Goal: Task Accomplishment & Management: Complete application form

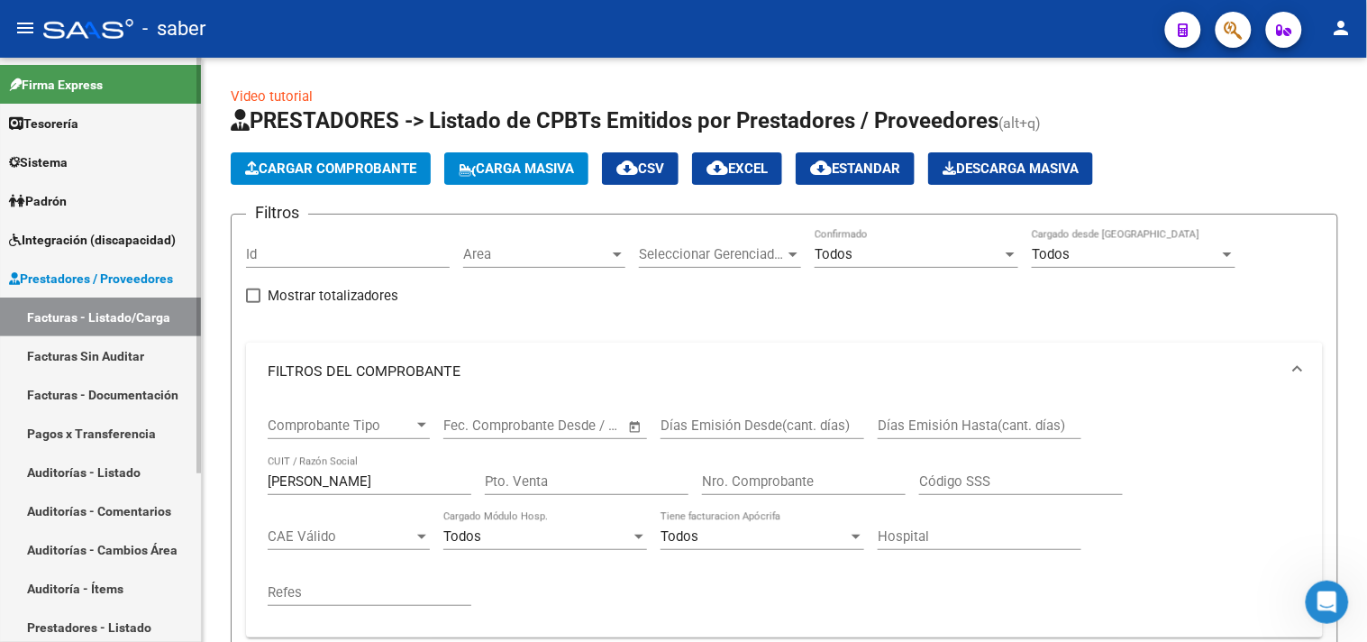
scroll to position [528, 0]
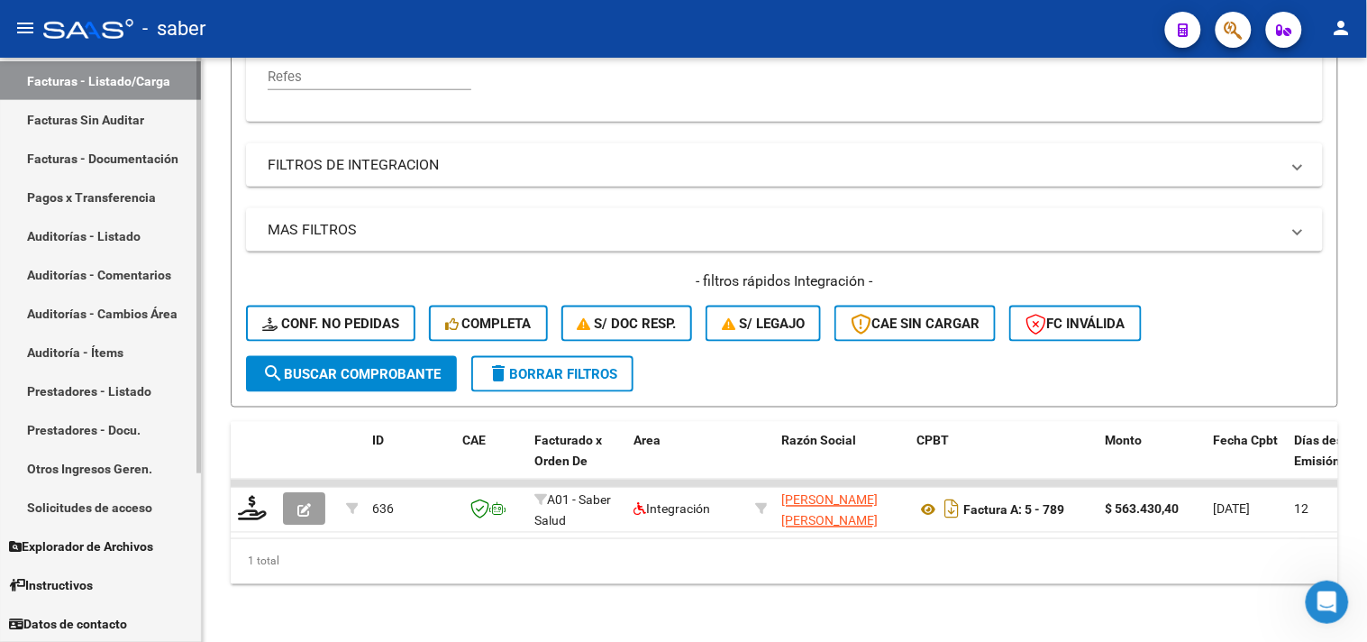
click at [105, 85] on link "Facturas - Listado/Carga" at bounding box center [100, 80] width 201 height 39
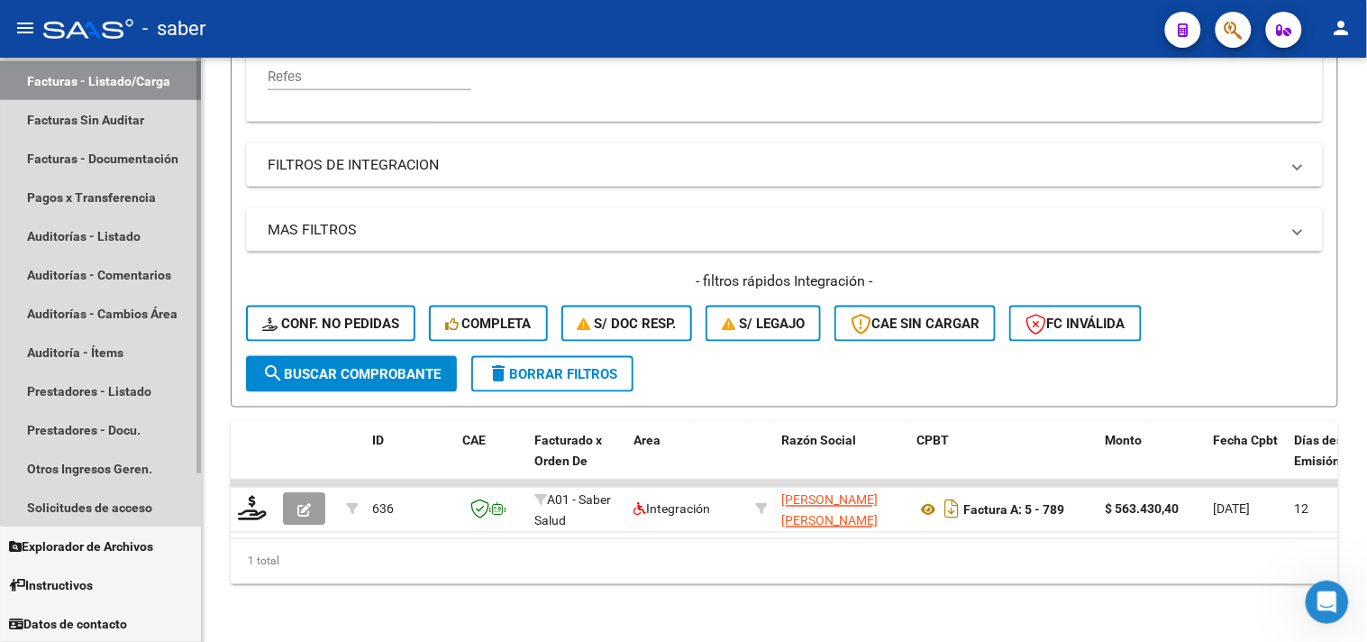
click at [115, 77] on link "Facturas - Listado/Carga" at bounding box center [100, 80] width 201 height 39
click at [113, 490] on link "Solicitudes de acceso" at bounding box center [100, 506] width 201 height 39
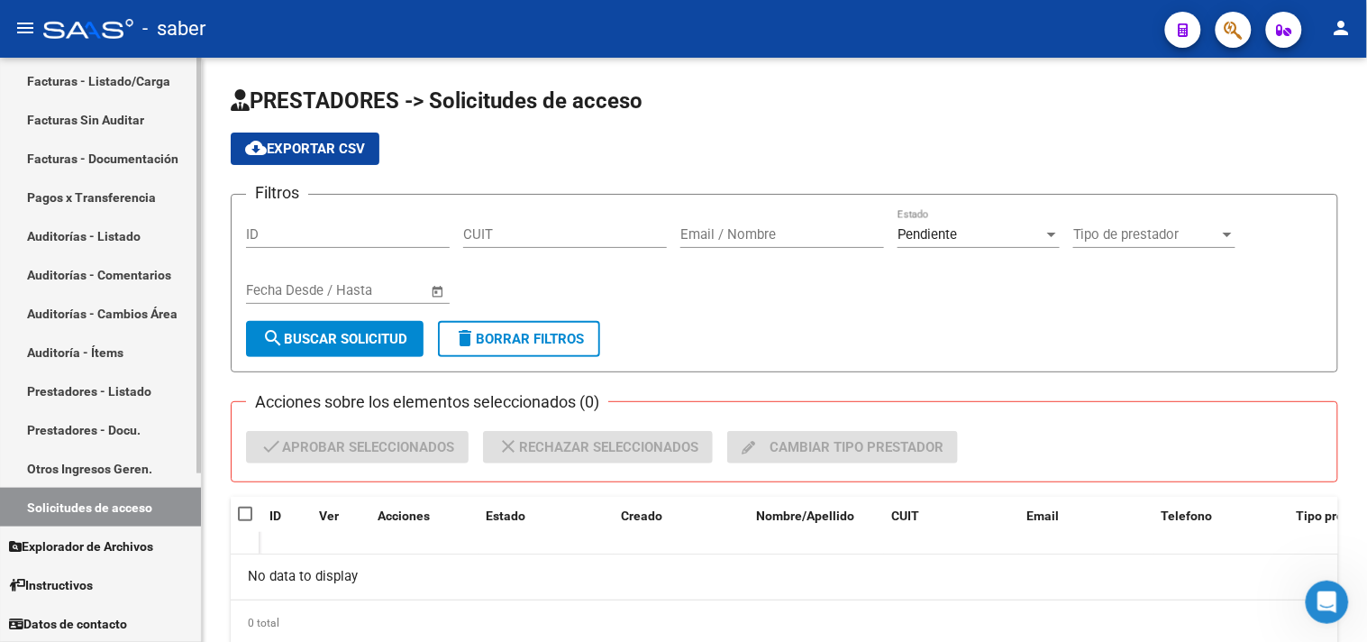
click at [113, 76] on link "Facturas - Listado/Carga" at bounding box center [100, 80] width 201 height 39
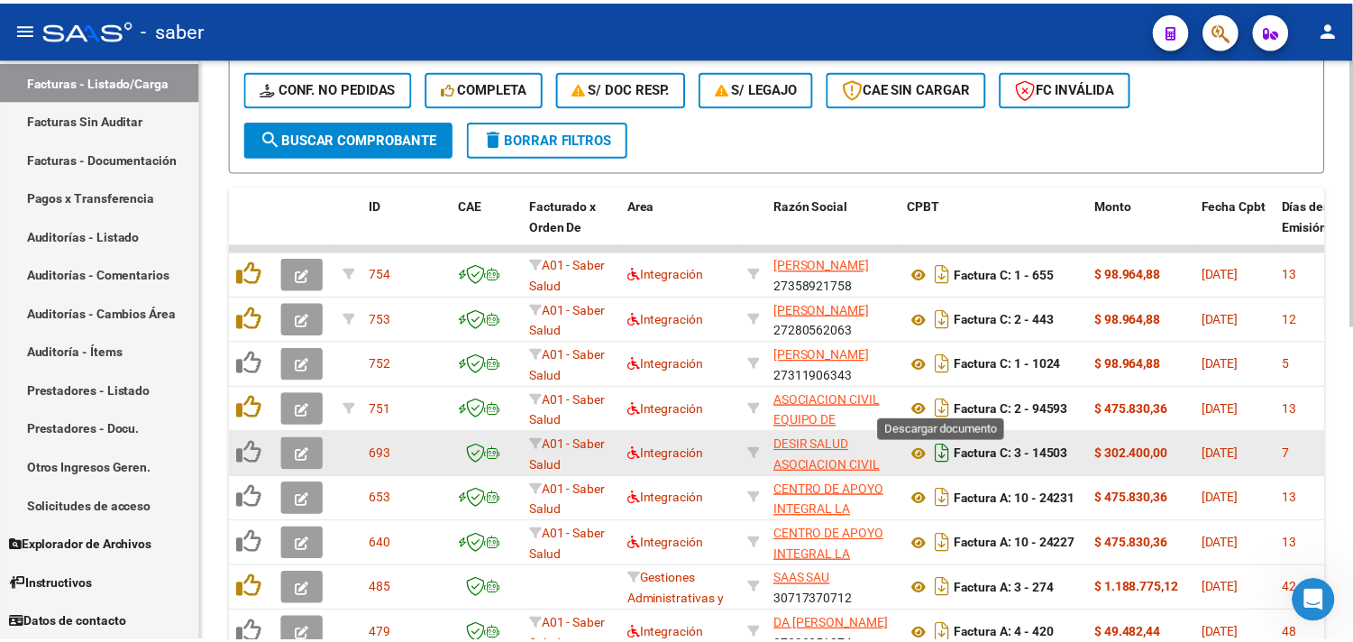
scroll to position [600, 0]
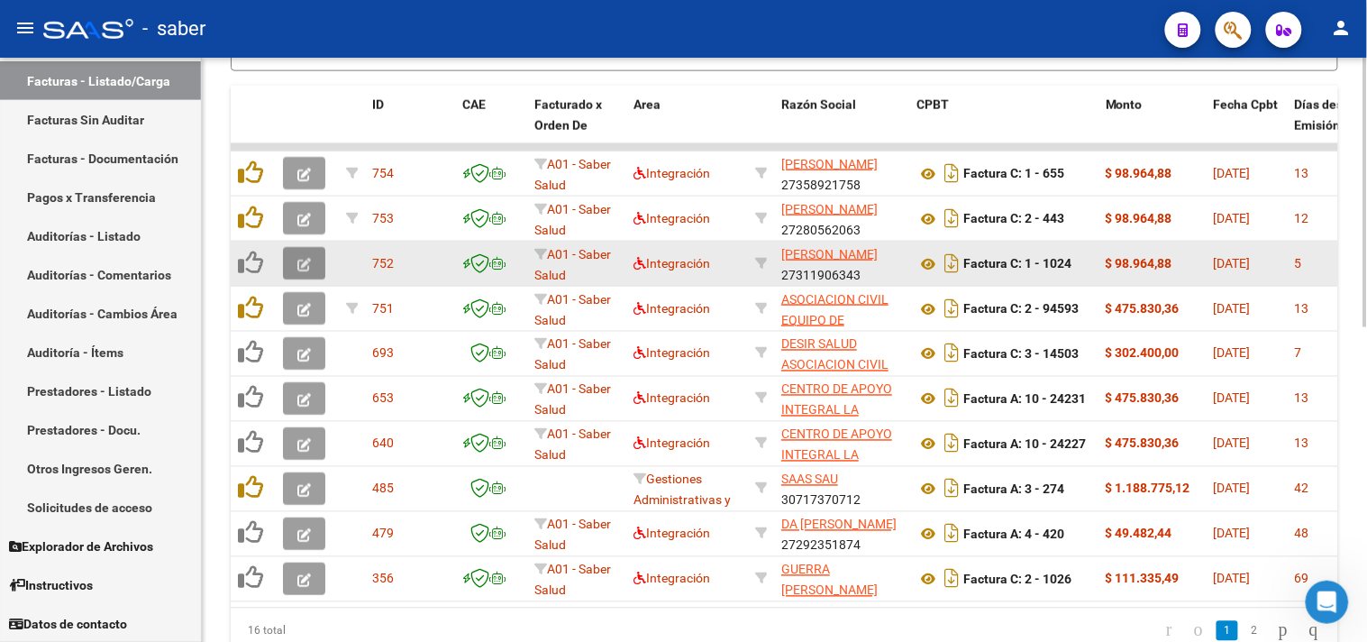
click at [314, 257] on button "button" at bounding box center [304, 263] width 42 height 32
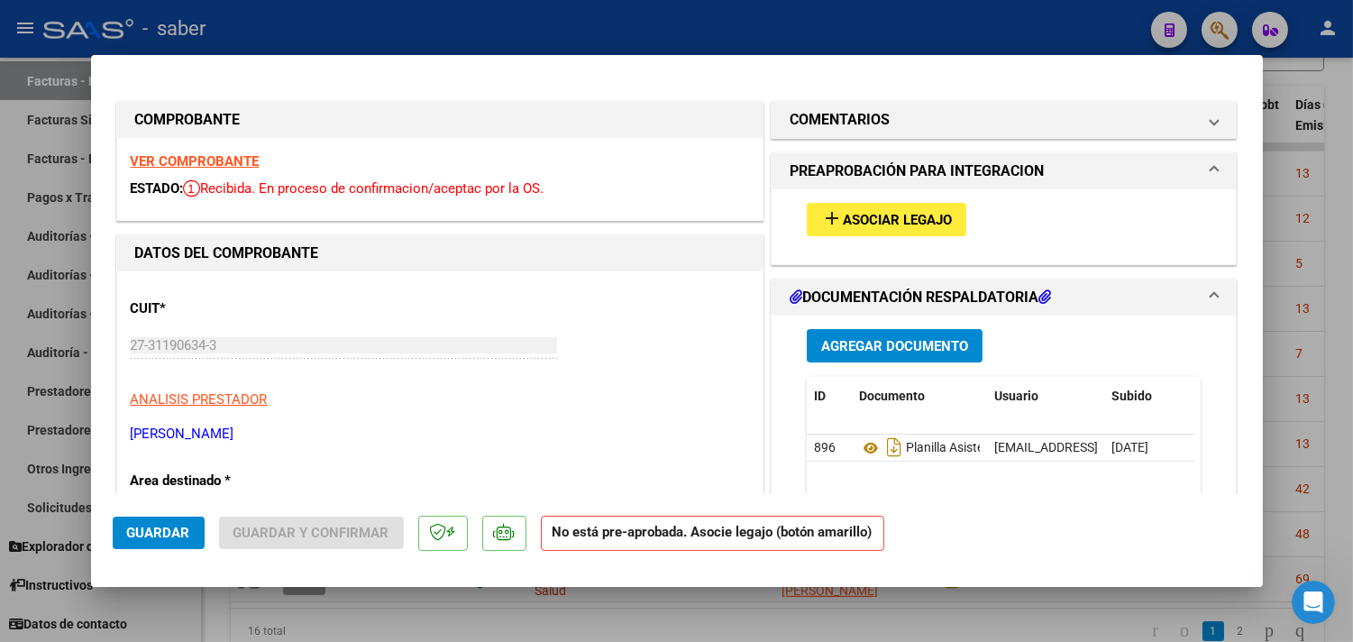
click at [178, 155] on strong "VER COMPROBANTE" at bounding box center [195, 161] width 129 height 16
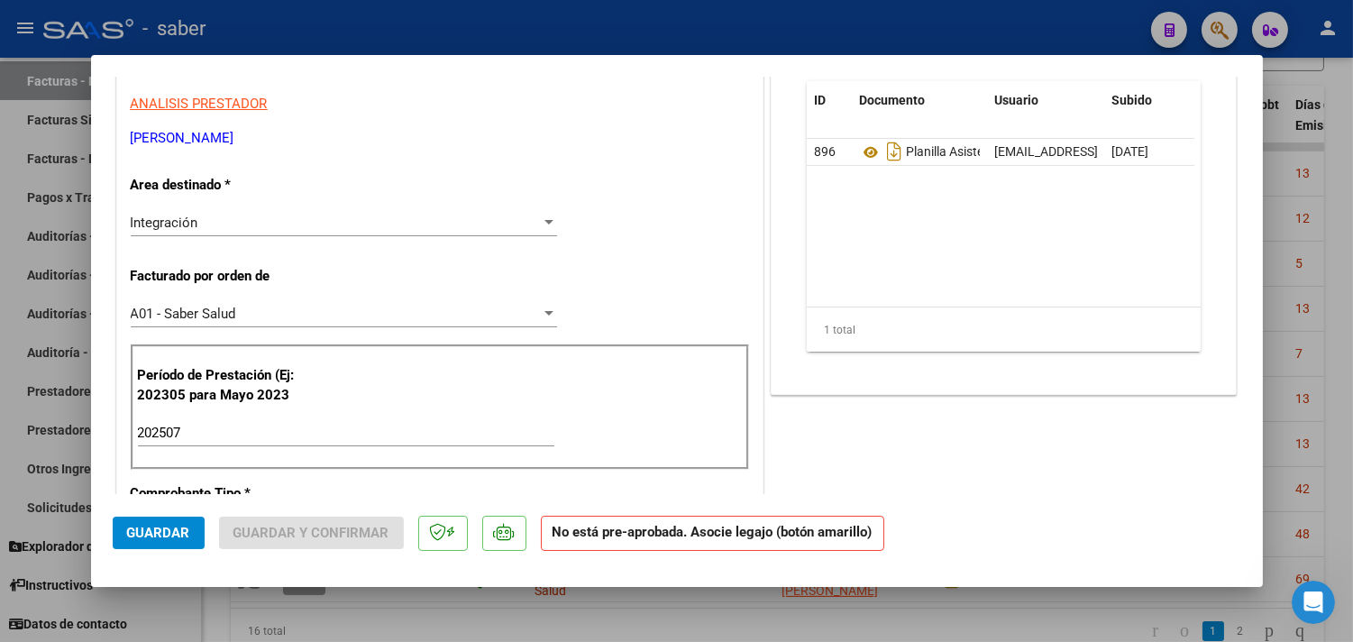
scroll to position [200, 0]
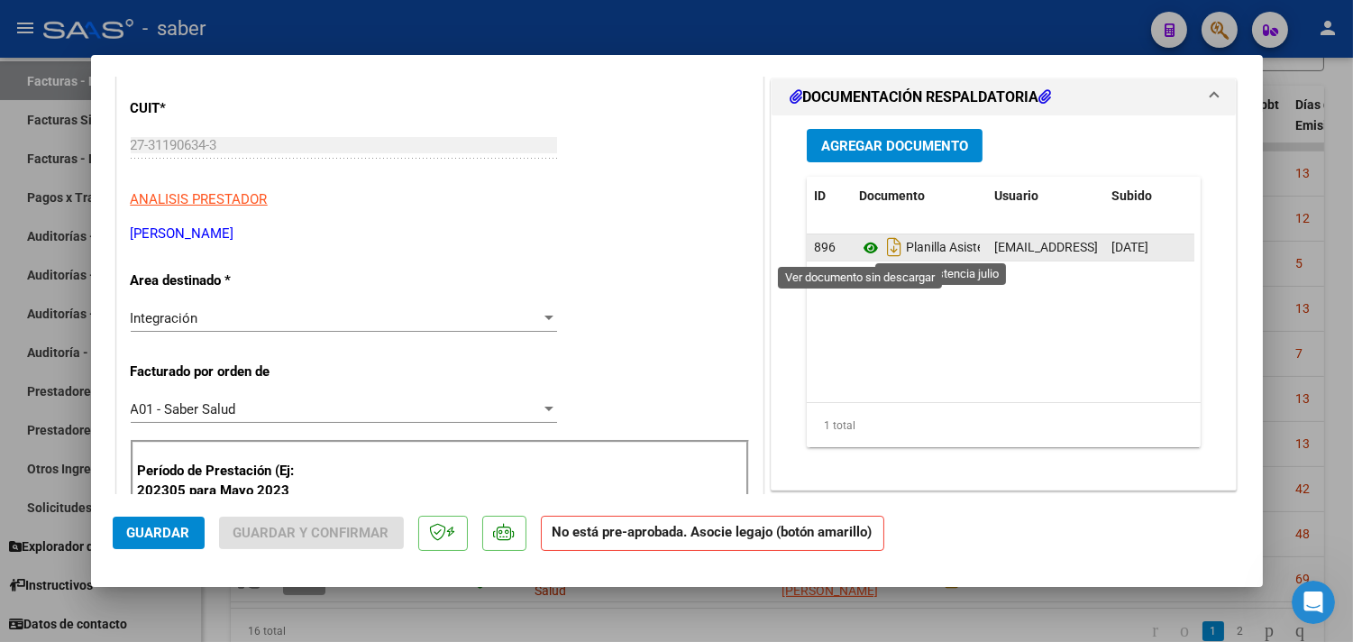
click at [865, 247] on icon at bounding box center [870, 248] width 23 height 22
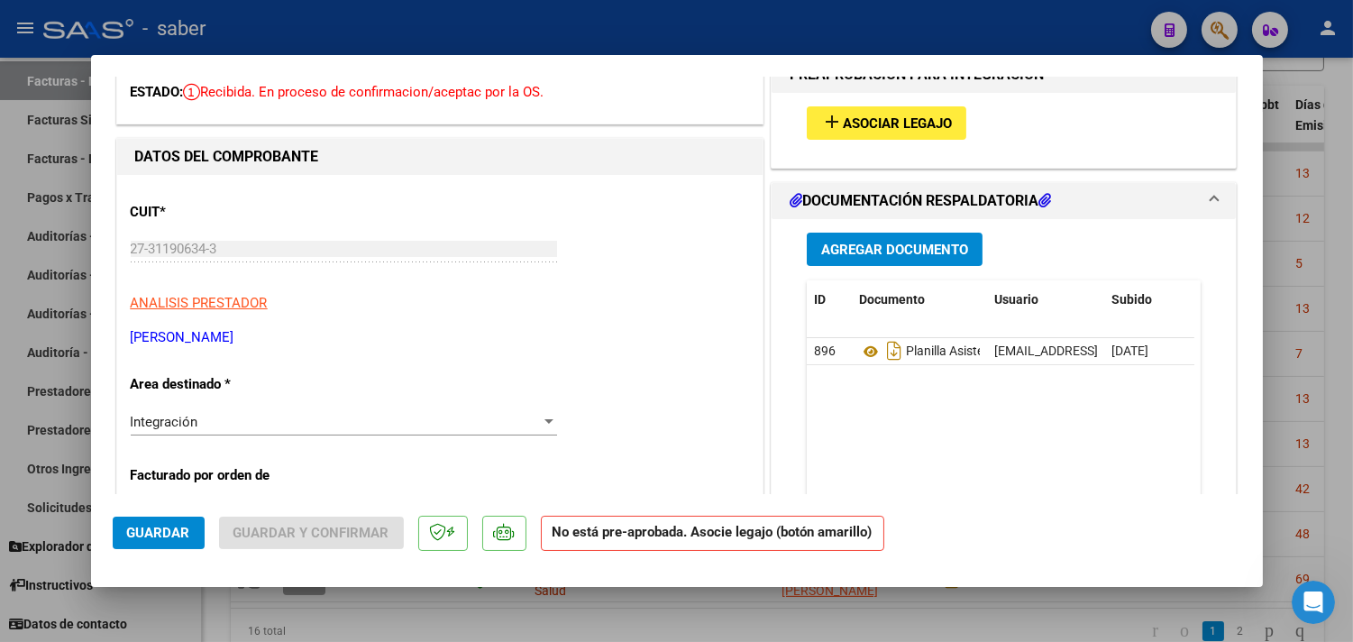
scroll to position [0, 0]
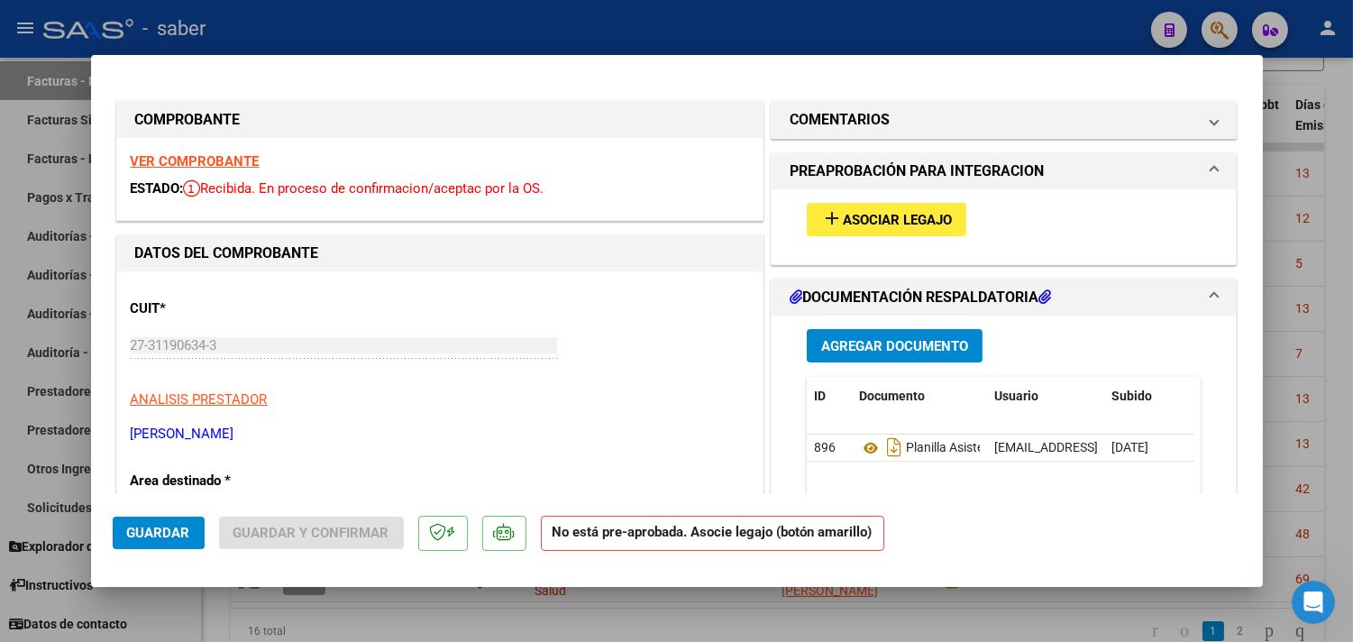
click at [895, 213] on span "Asociar Legajo" at bounding box center [896, 220] width 109 height 16
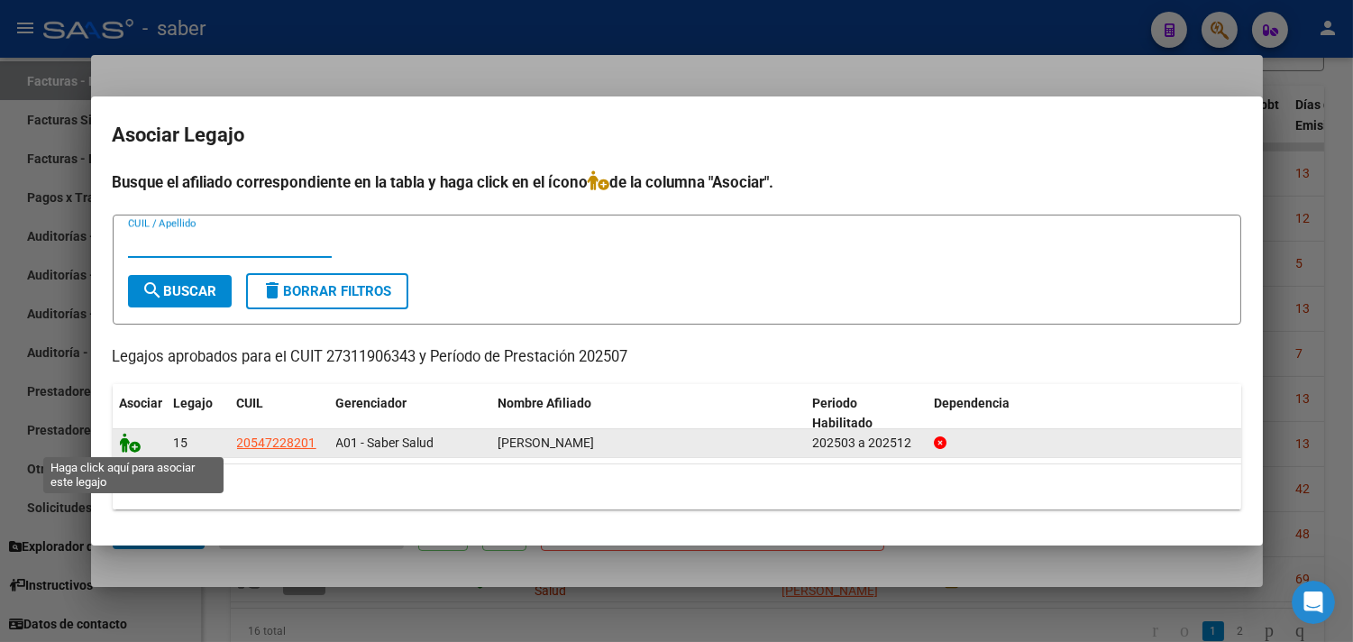
click at [135, 442] on icon at bounding box center [131, 443] width 22 height 20
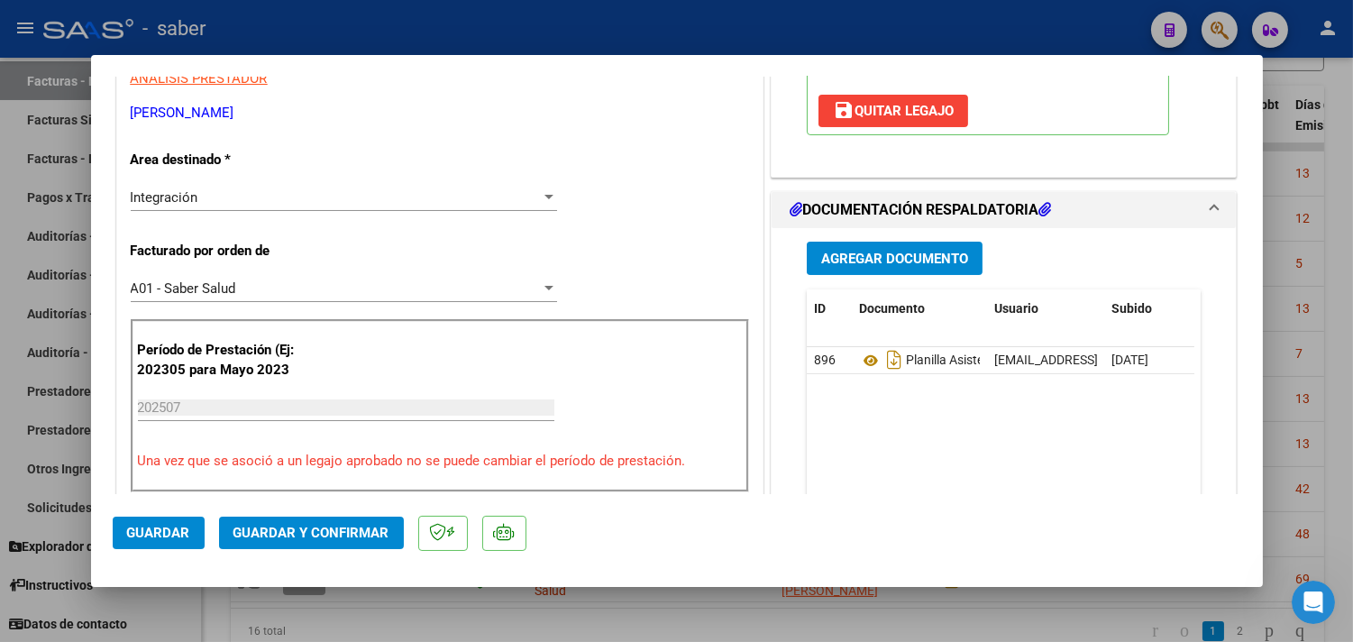
scroll to position [400, 0]
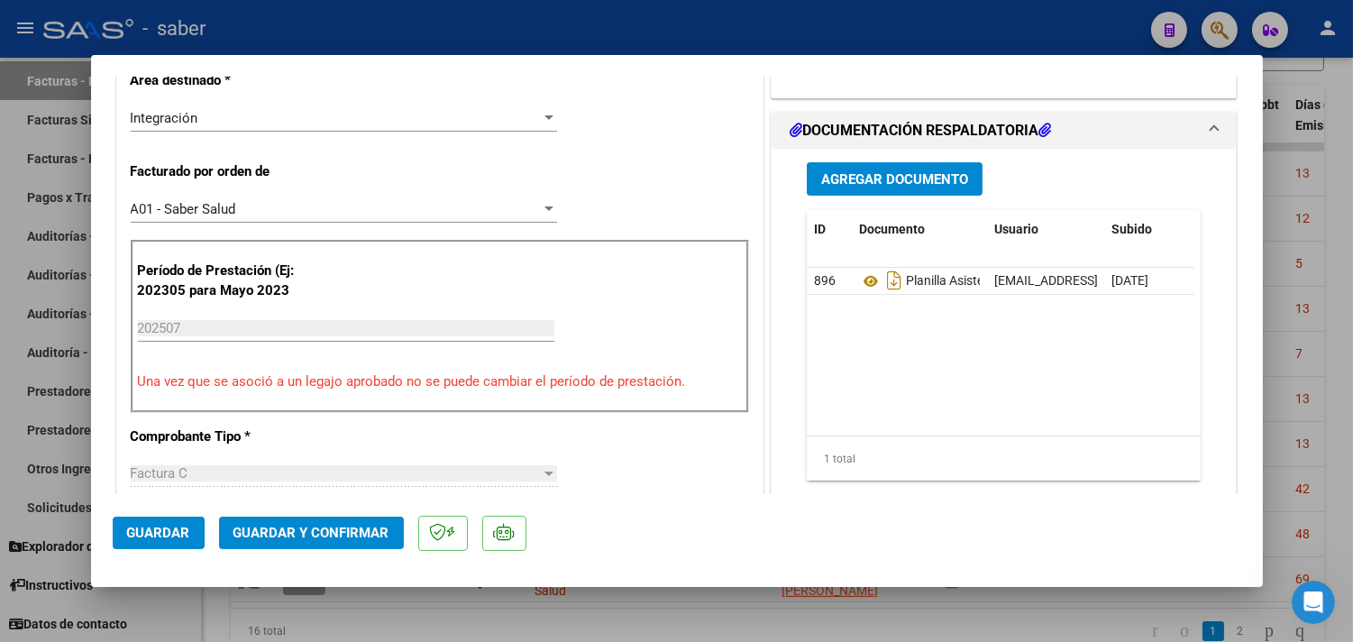
click at [132, 516] on button "Guardar" at bounding box center [159, 532] width 92 height 32
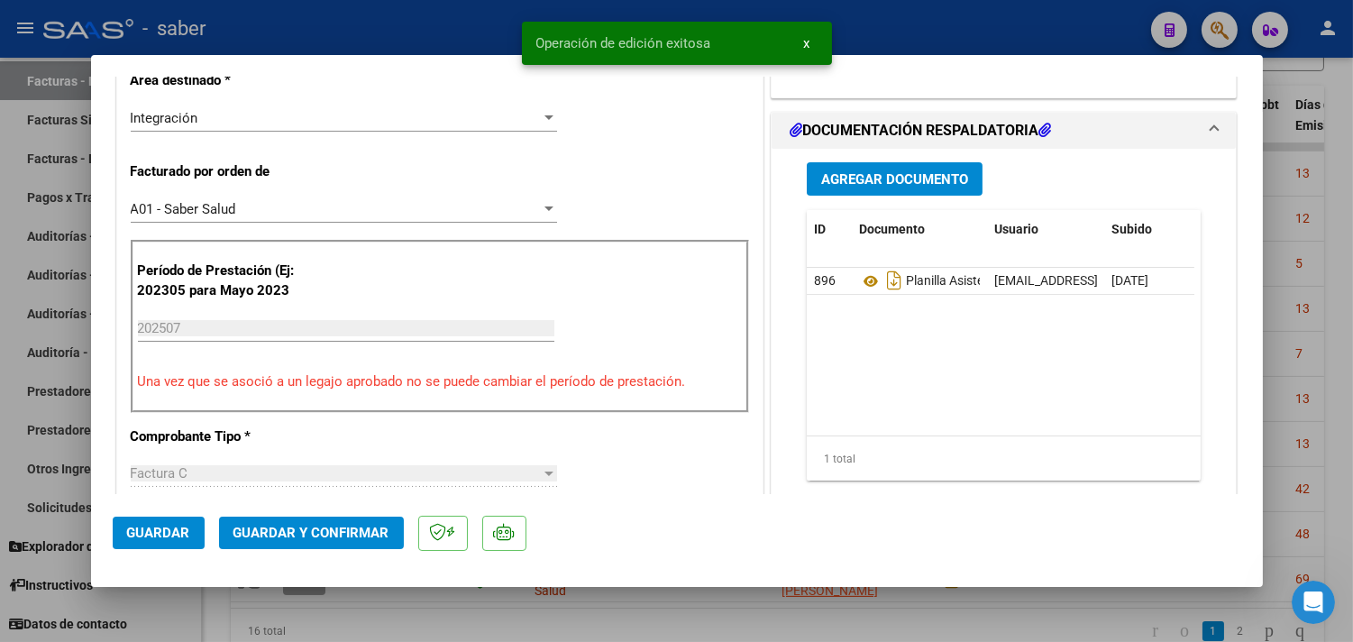
click at [1281, 322] on div at bounding box center [676, 321] width 1353 height 642
type input "$ 0,00"
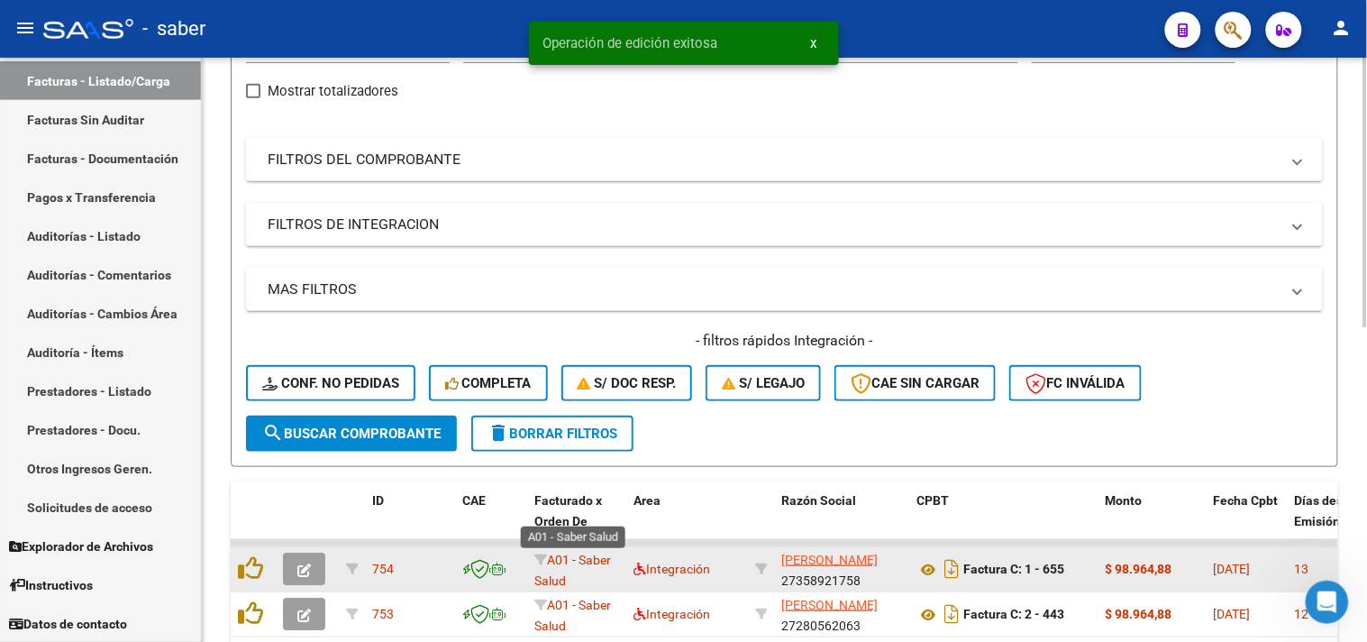
scroll to position [300, 0]
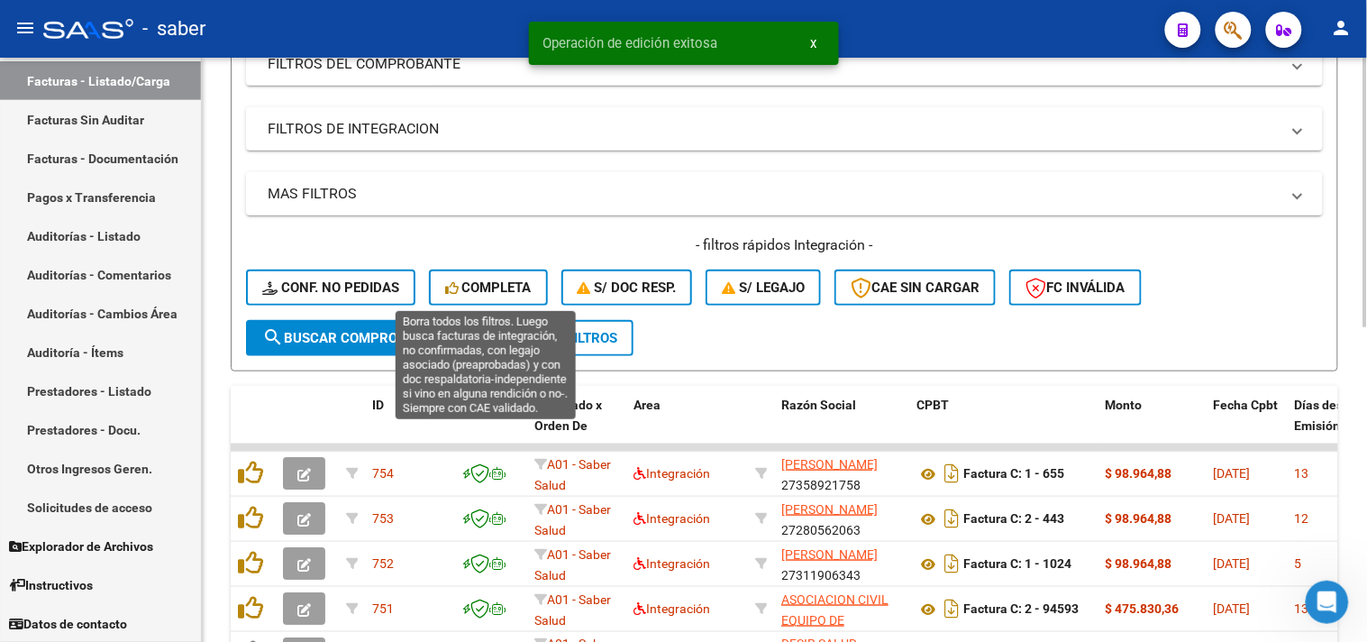
drag, startPoint x: 499, startPoint y: 287, endPoint x: 508, endPoint y: 300, distance: 16.2
click at [497, 287] on span "Completa" at bounding box center [488, 287] width 87 height 16
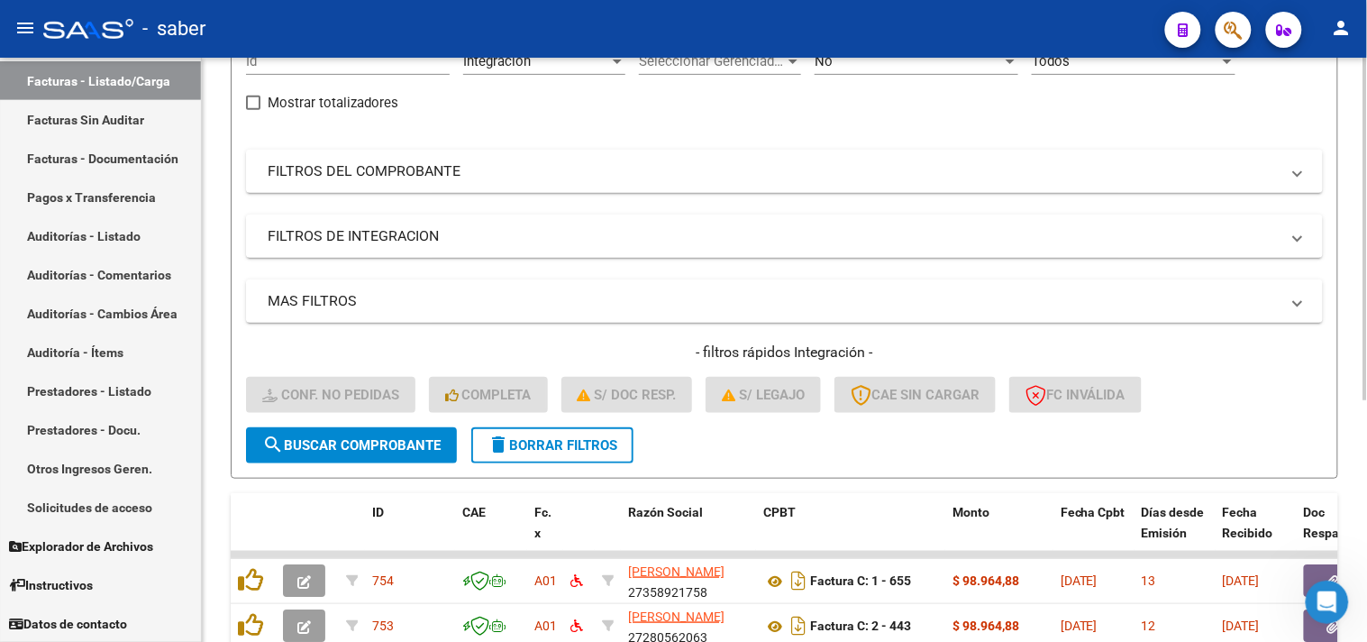
scroll to position [0, 0]
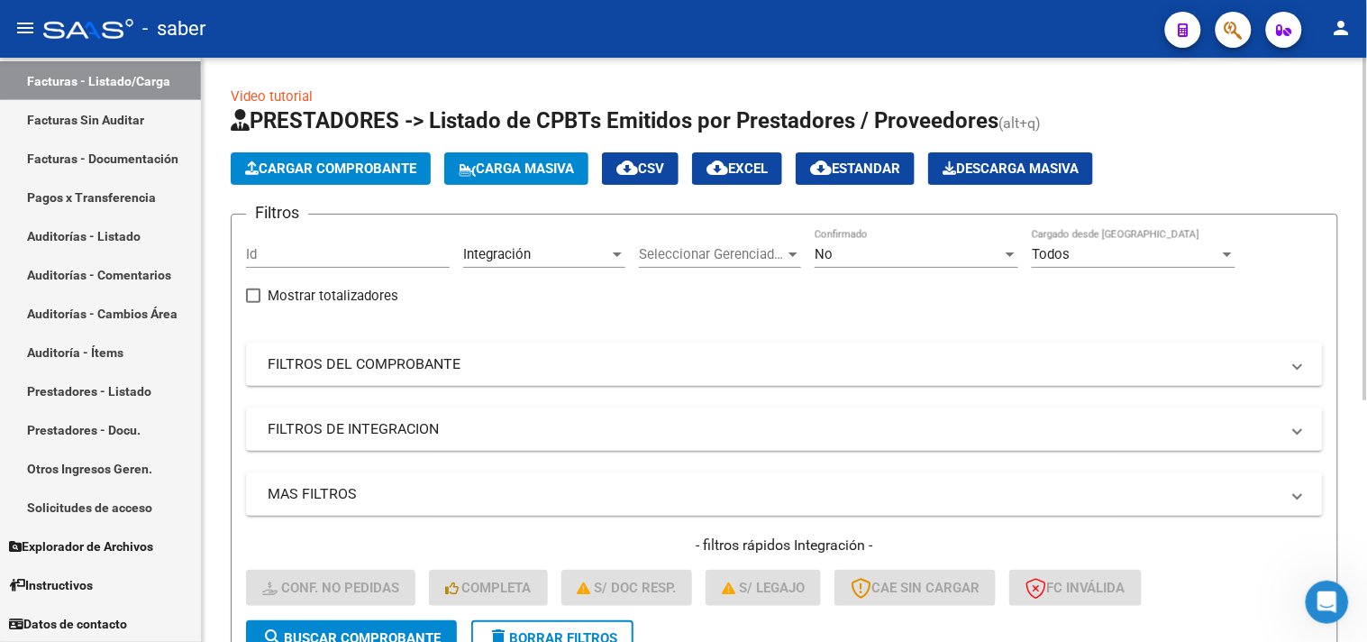
click at [1014, 178] on button "Descarga Masiva" at bounding box center [1010, 168] width 165 height 32
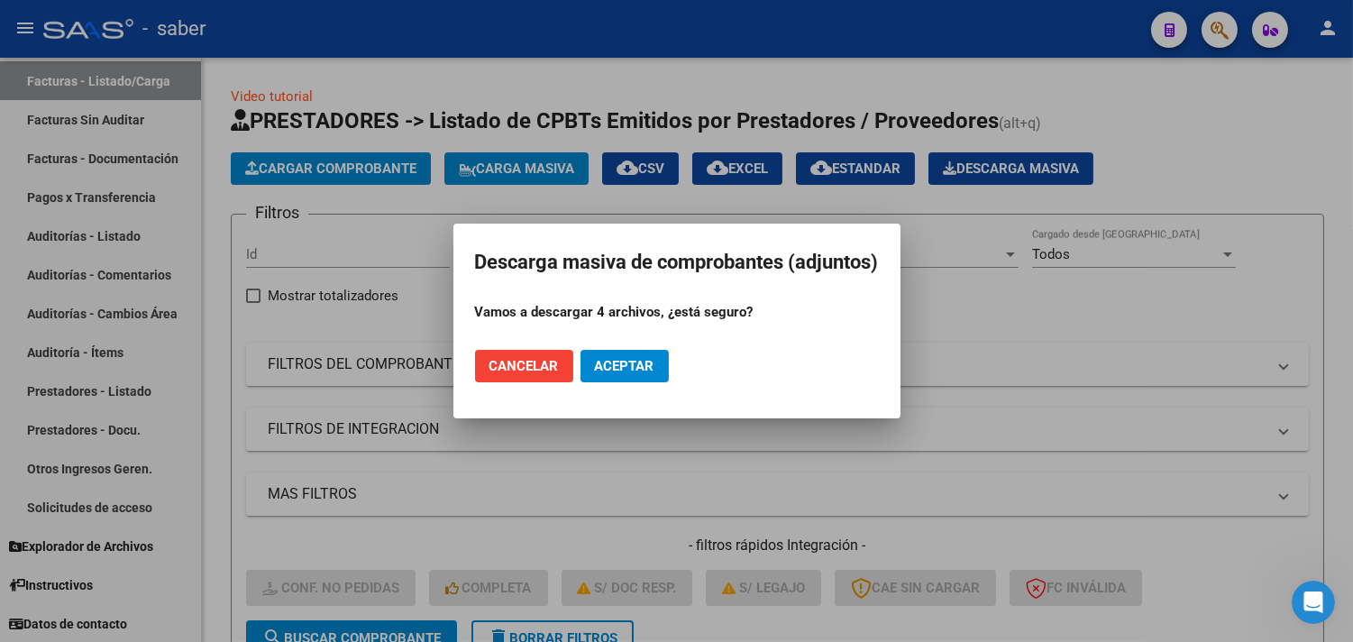
click at [629, 358] on span "Aceptar" at bounding box center [624, 366] width 59 height 16
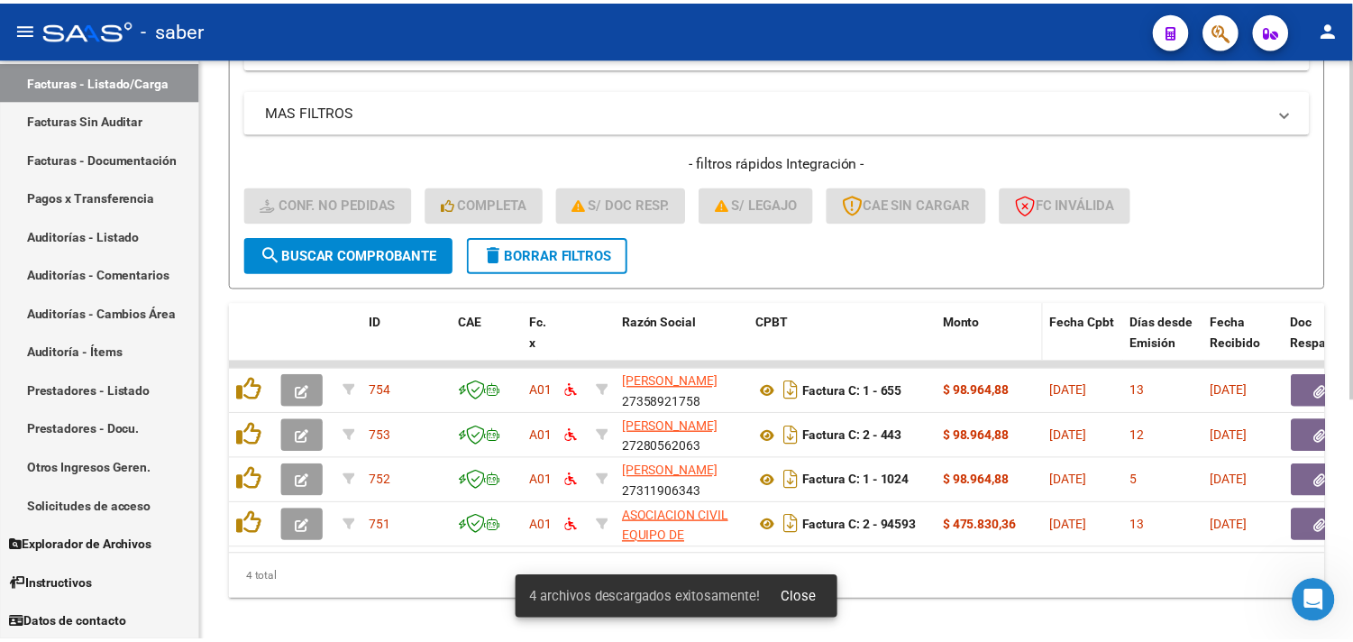
scroll to position [411, 0]
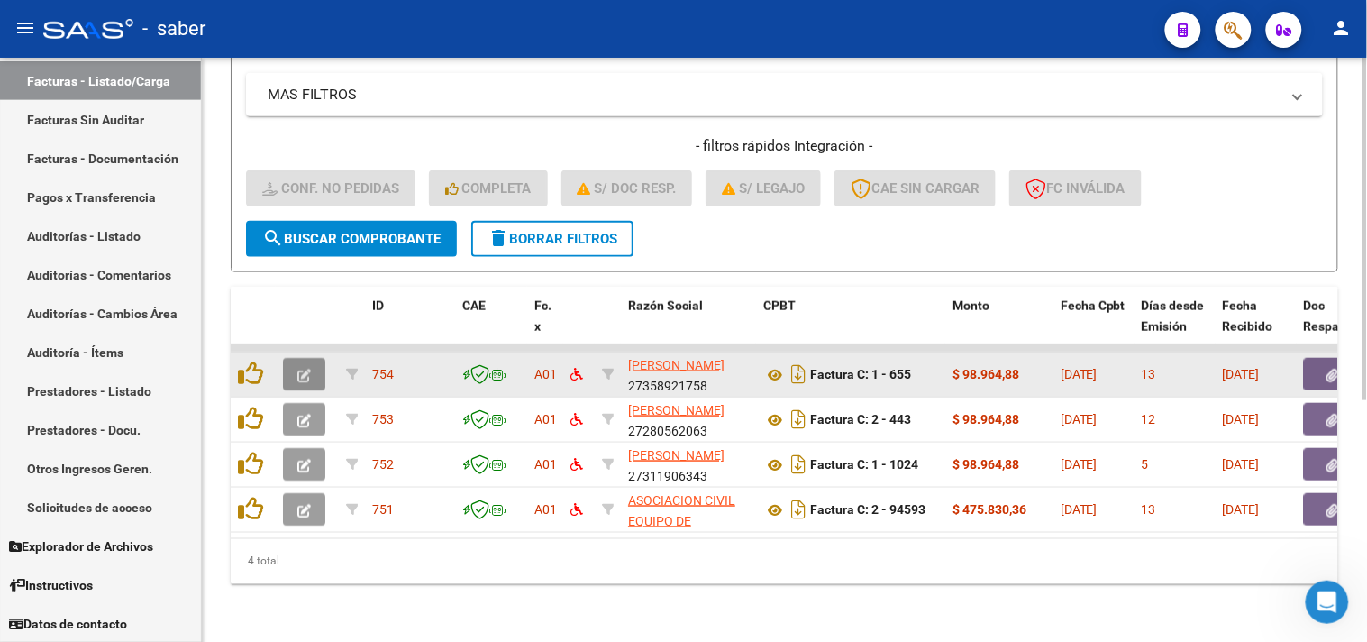
click at [309, 369] on icon "button" at bounding box center [304, 376] width 14 height 14
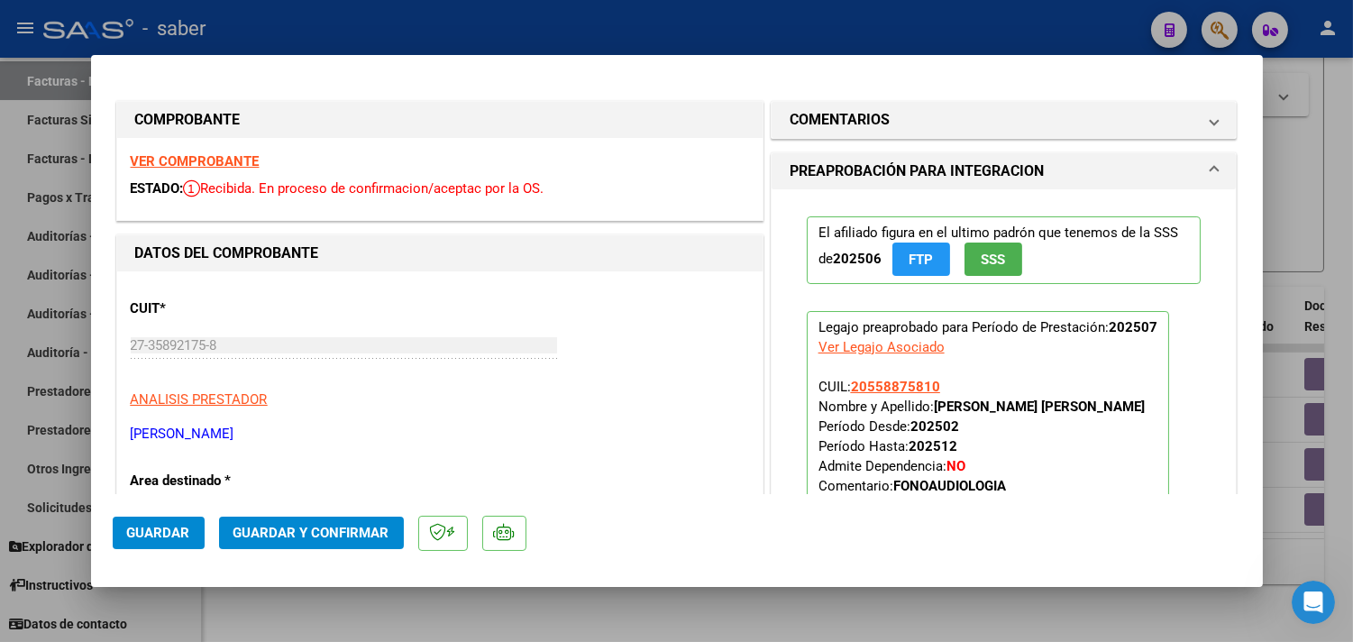
click at [200, 155] on strong "VER COMPROBANTE" at bounding box center [195, 161] width 129 height 16
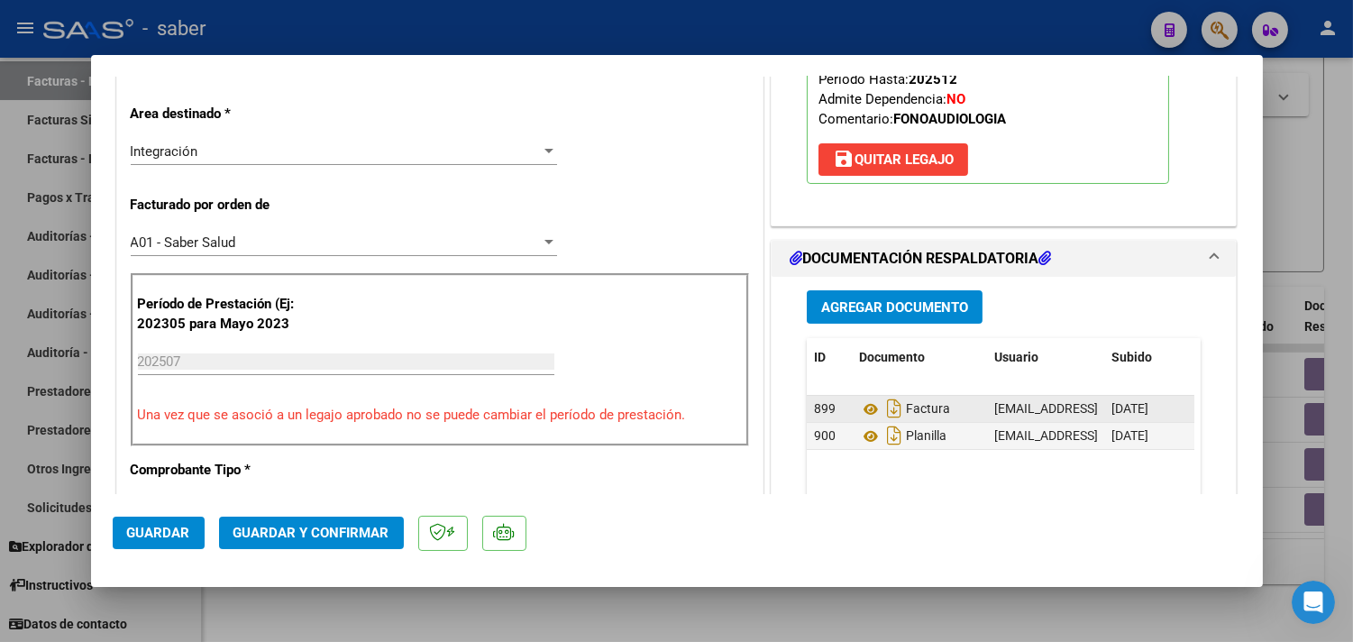
scroll to position [400, 0]
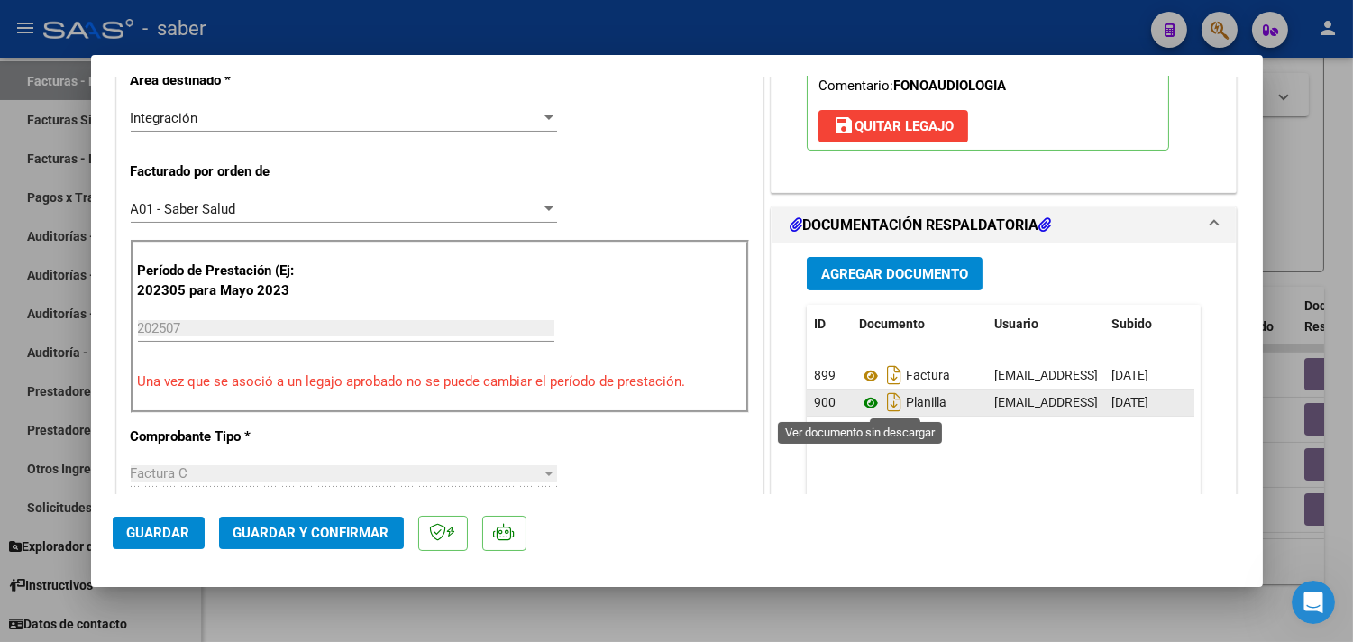
click at [859, 397] on icon at bounding box center [870, 403] width 23 height 22
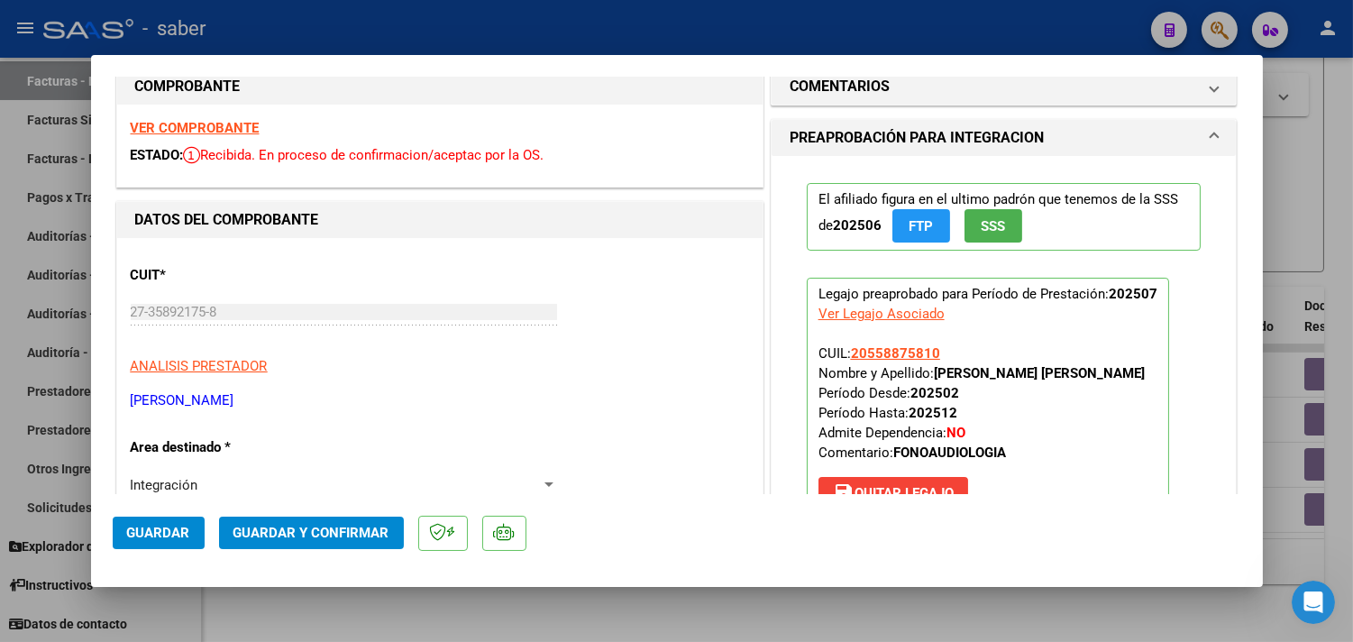
scroll to position [0, 0]
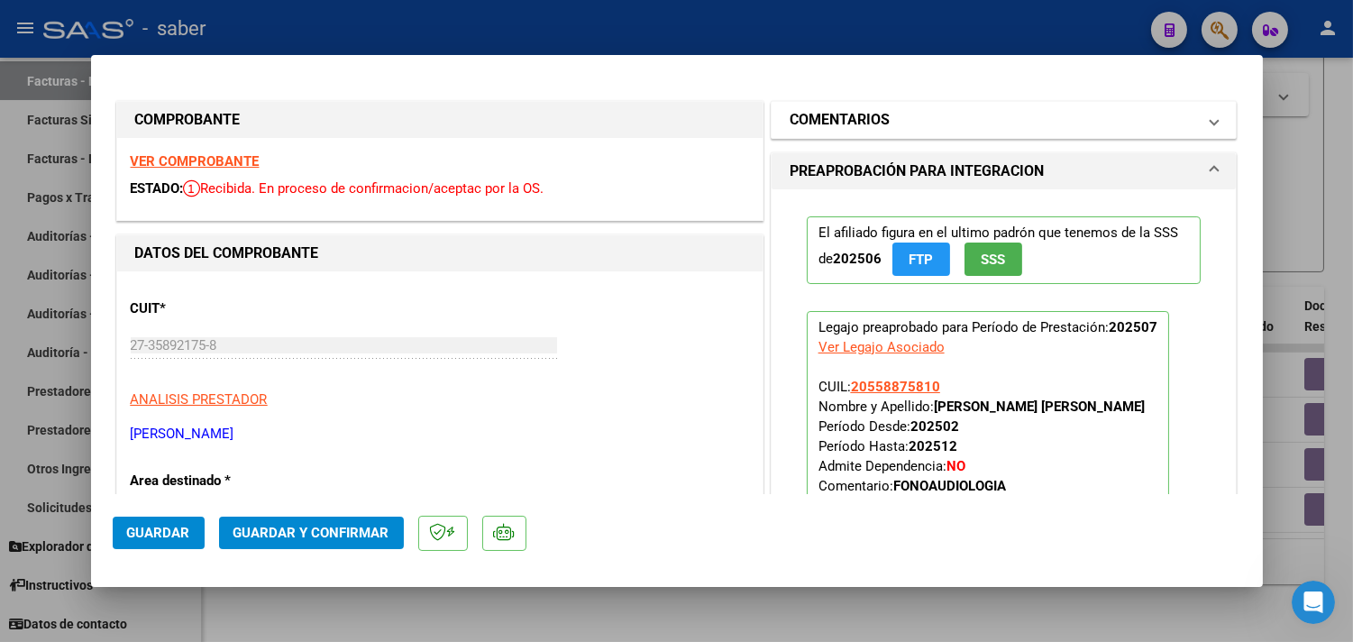
click at [848, 110] on h1 "COMENTARIOS" at bounding box center [839, 120] width 100 height 22
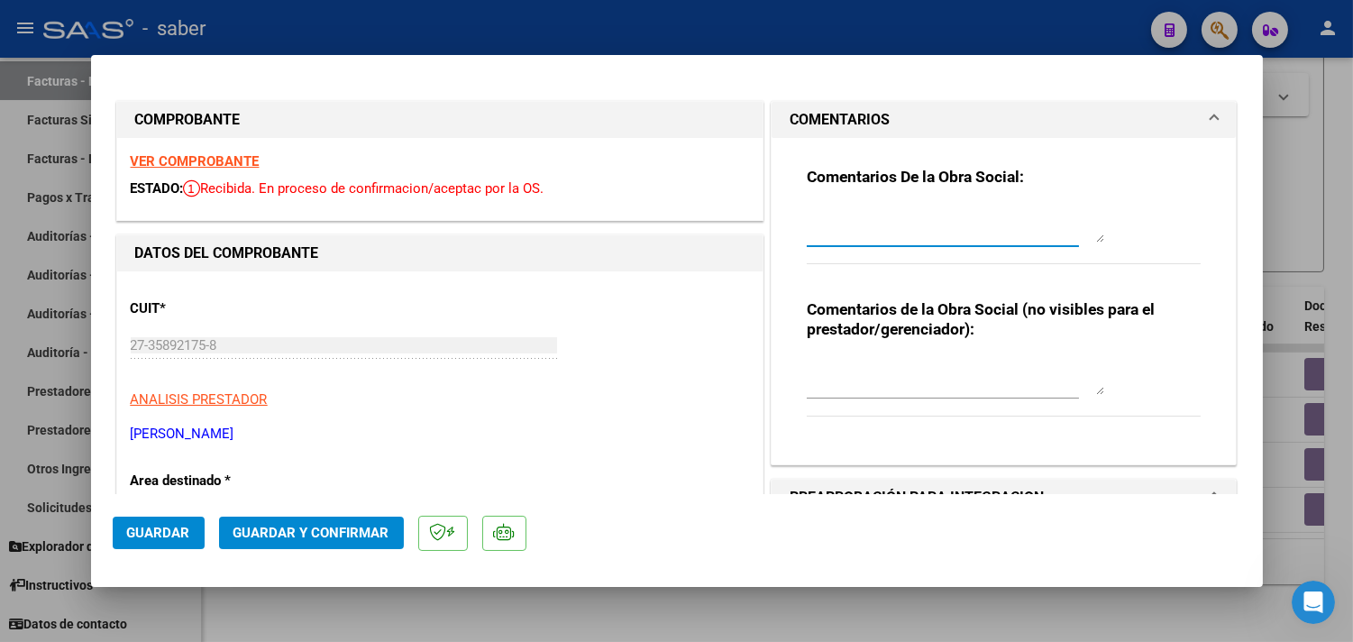
click at [851, 221] on textarea at bounding box center [954, 224] width 297 height 36
type textarea "s"
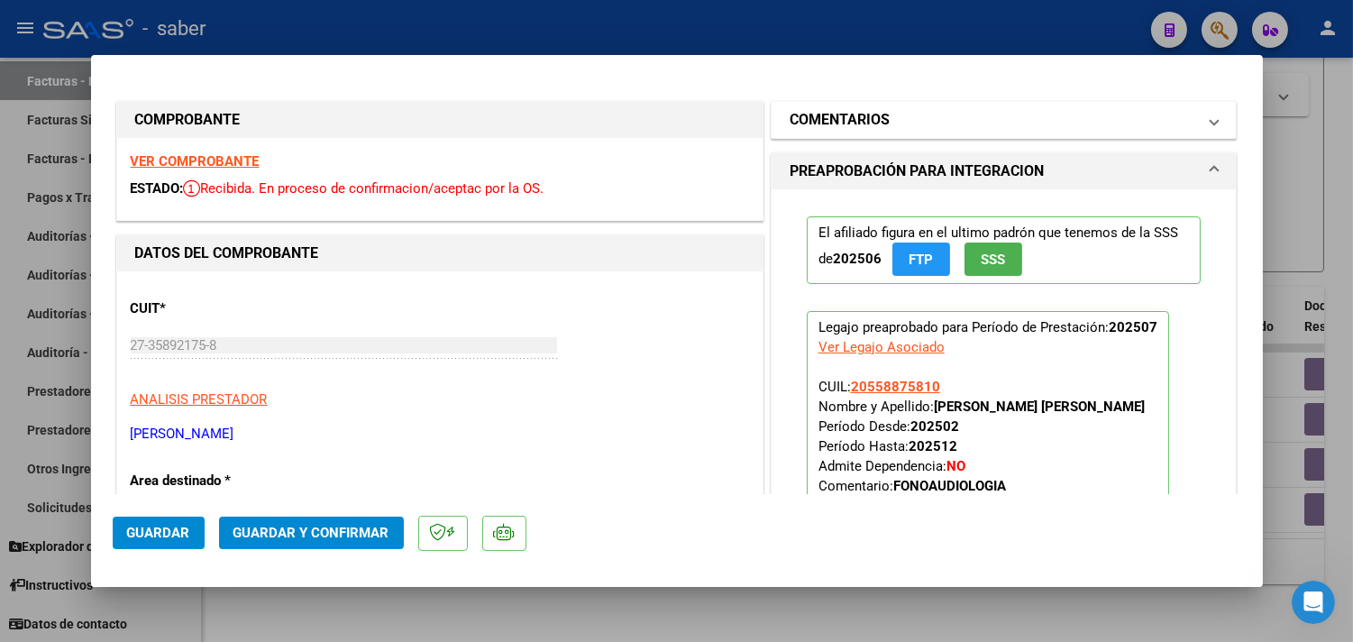
click at [905, 115] on mat-panel-title "COMENTARIOS" at bounding box center [992, 120] width 407 height 22
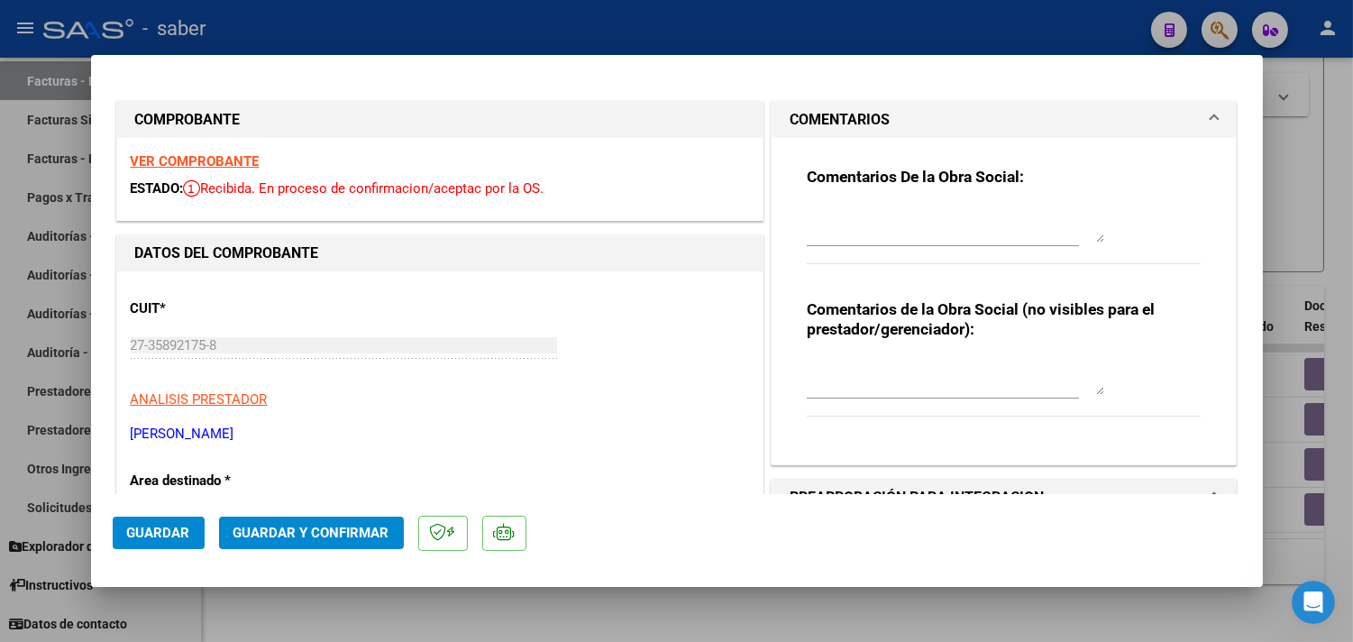
click at [866, 231] on textarea at bounding box center [954, 224] width 297 height 36
drag, startPoint x: 928, startPoint y: 232, endPoint x: 742, endPoint y: 196, distance: 190.0
type textarea "En documentación respaldatoria UNICAMENTE cargar planilla de asistencia y el in…"
click at [1111, 228] on div "Comentarios De la Obra Social: En documentación respaldatoria UNICAMENTE cargar…" at bounding box center [1003, 225] width 395 height 116
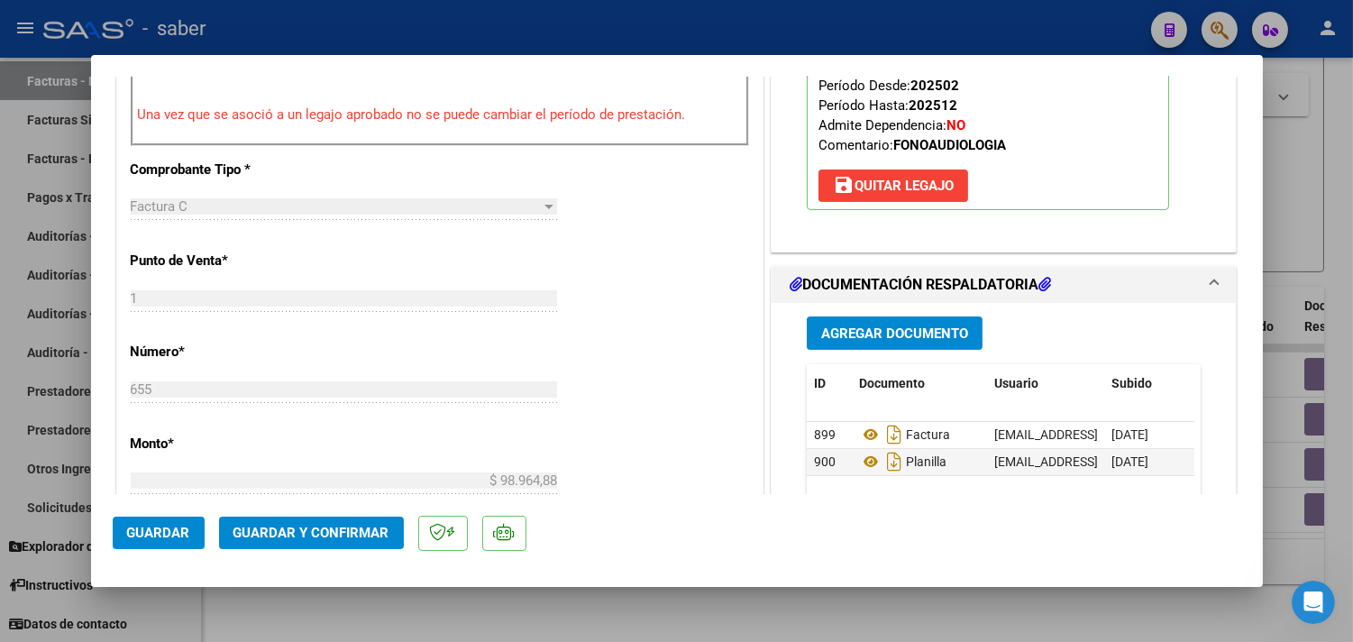
scroll to position [700, 0]
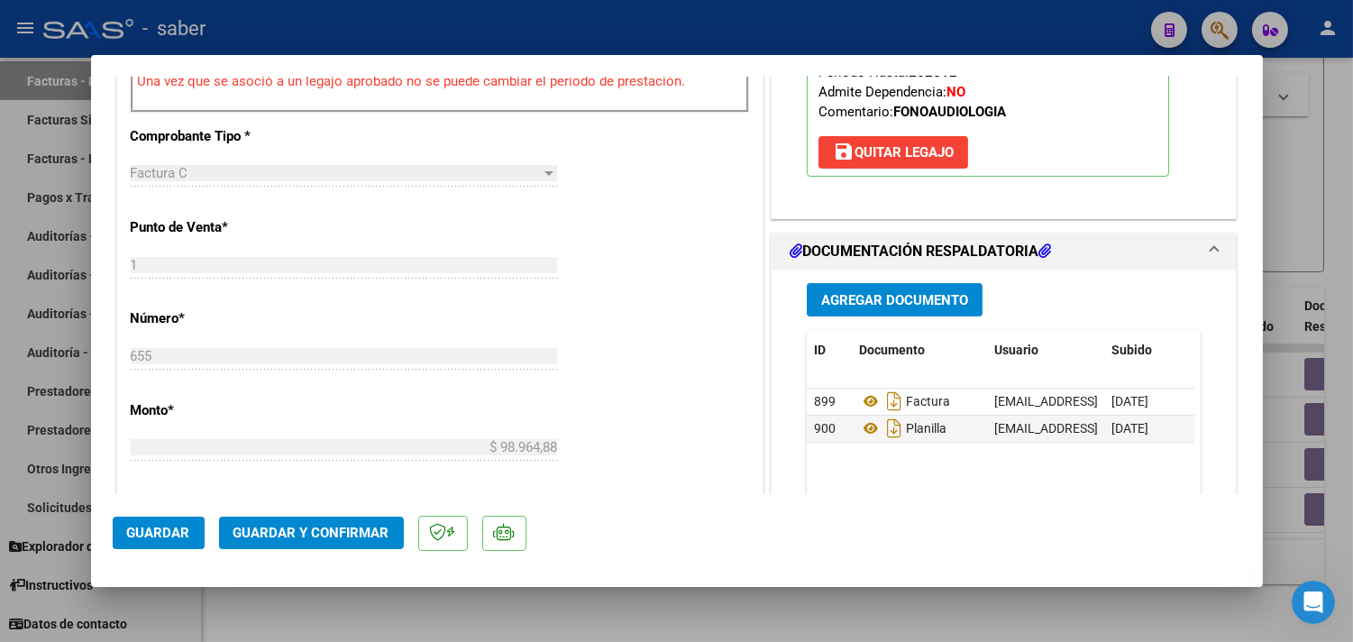
click at [283, 530] on span "Guardar y Confirmar" at bounding box center [311, 532] width 156 height 16
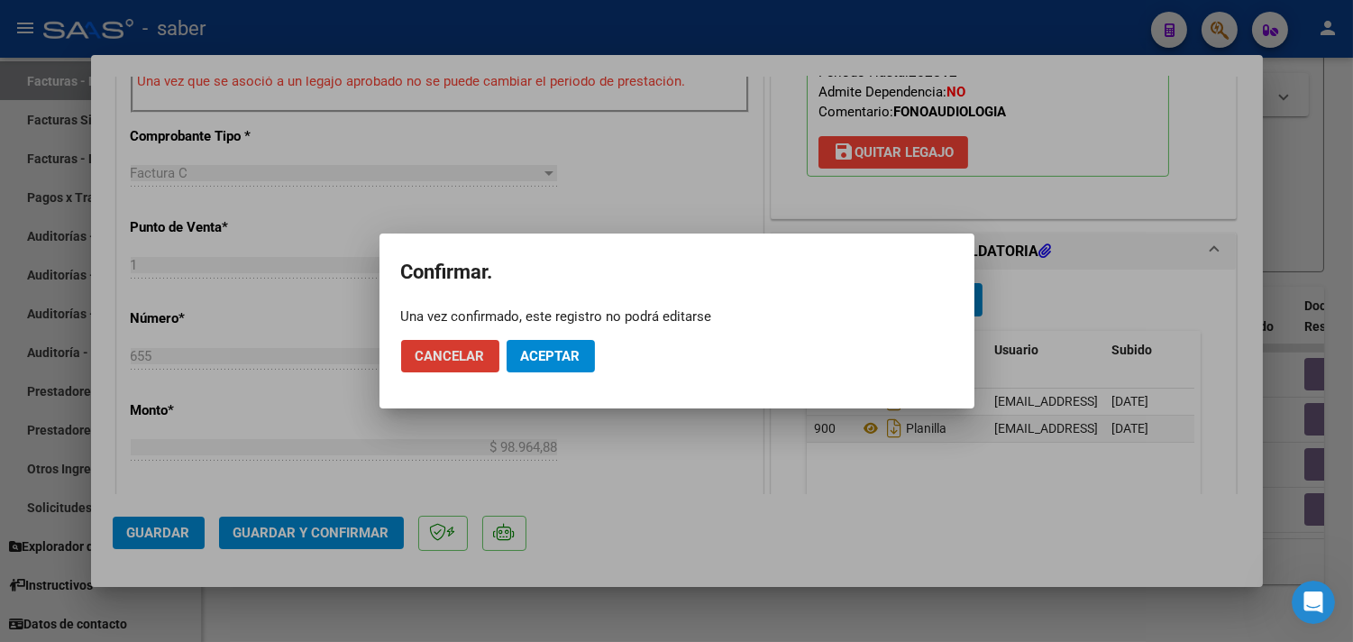
click at [563, 343] on button "Aceptar" at bounding box center [550, 356] width 88 height 32
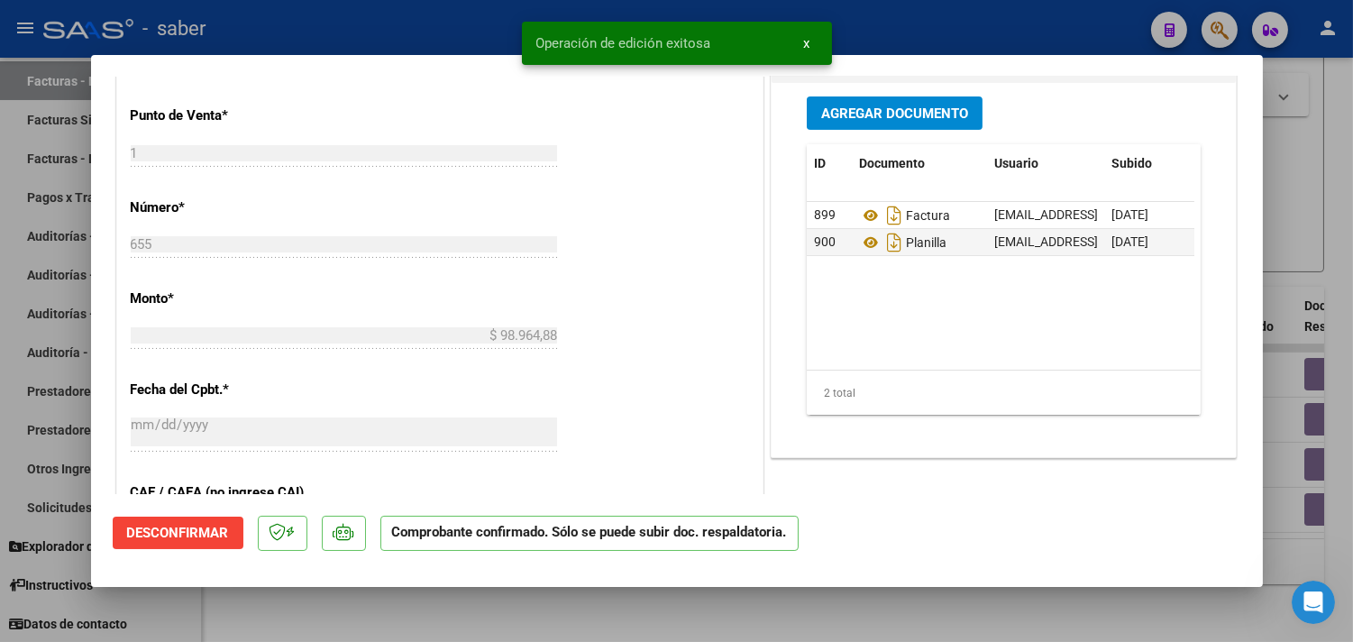
click at [1307, 267] on div at bounding box center [676, 321] width 1353 height 642
type input "$ 0,00"
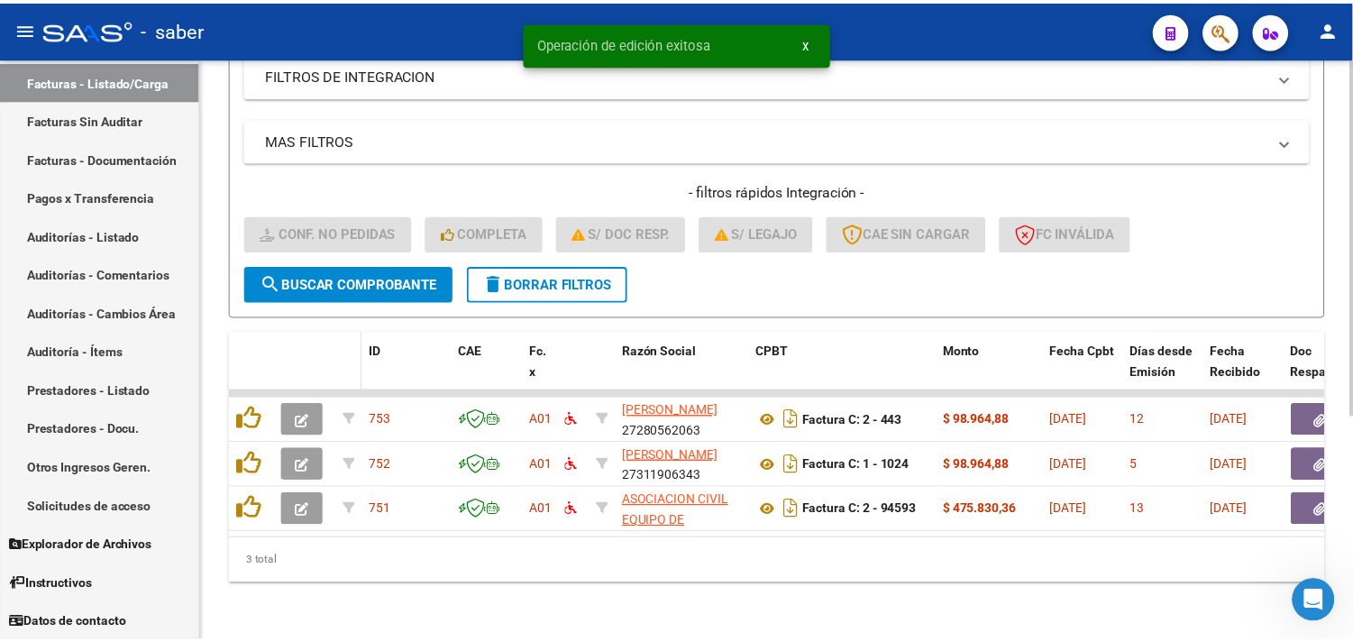
scroll to position [367, 0]
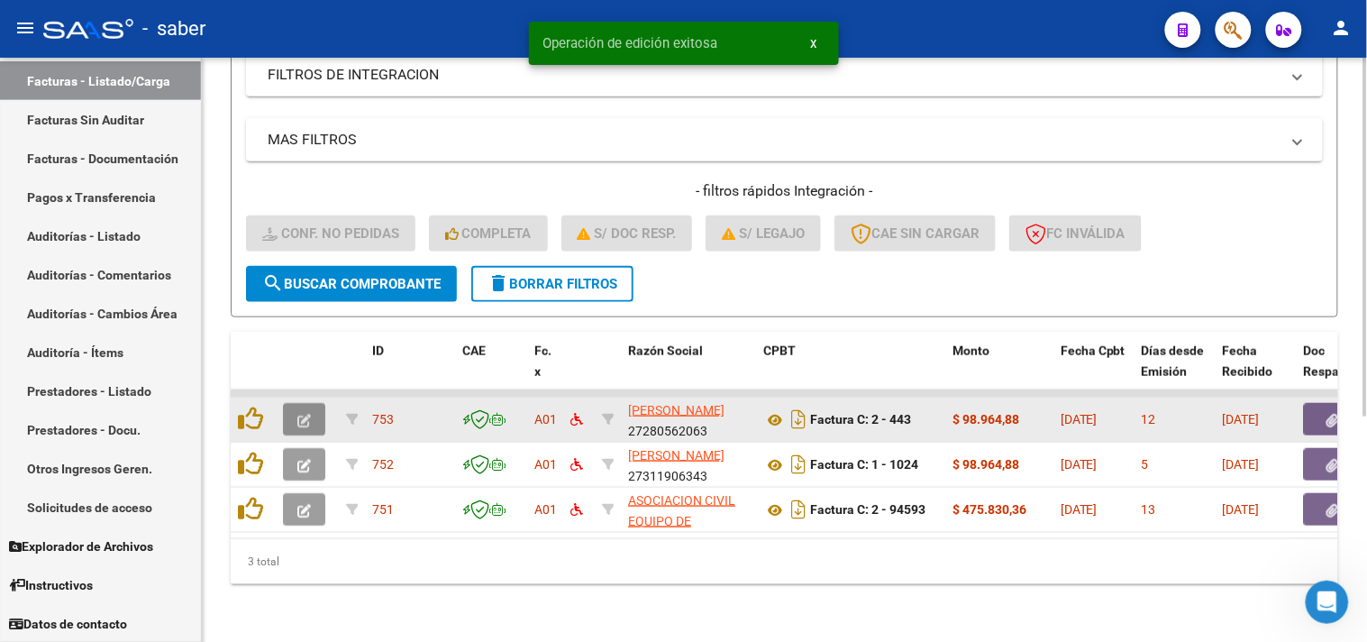
click at [301, 414] on icon "button" at bounding box center [304, 421] width 14 height 14
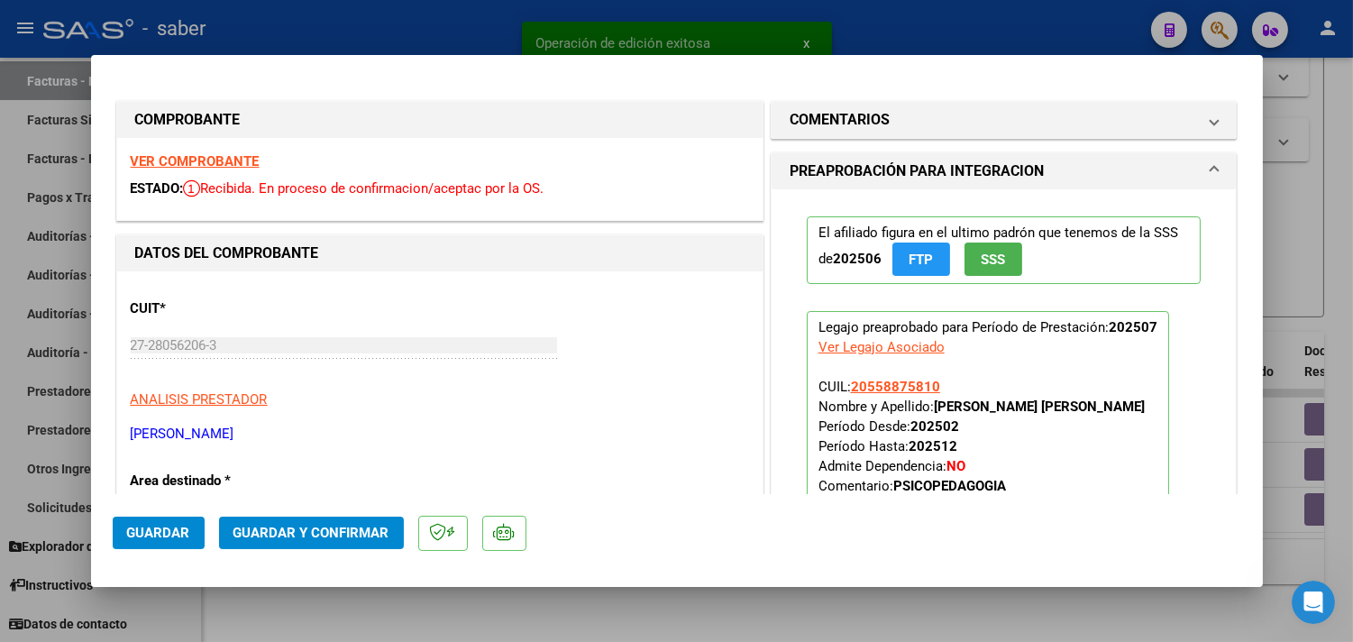
click at [199, 156] on strong "VER COMPROBANTE" at bounding box center [195, 161] width 129 height 16
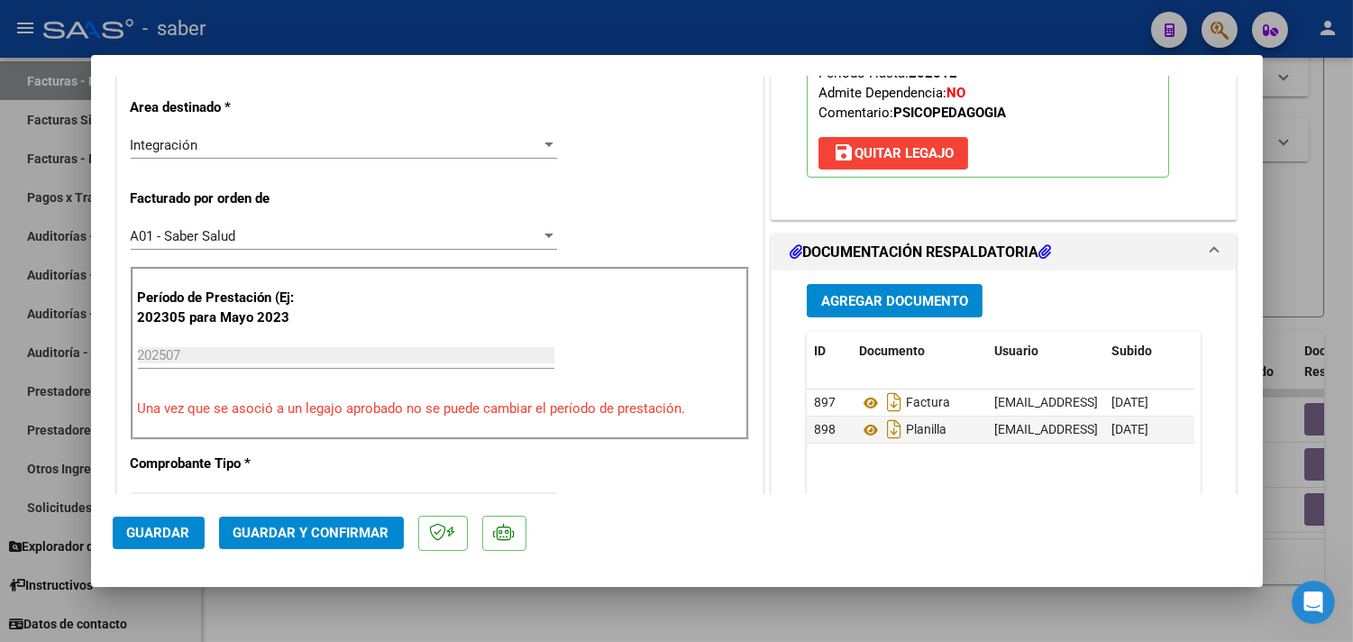
scroll to position [400, 0]
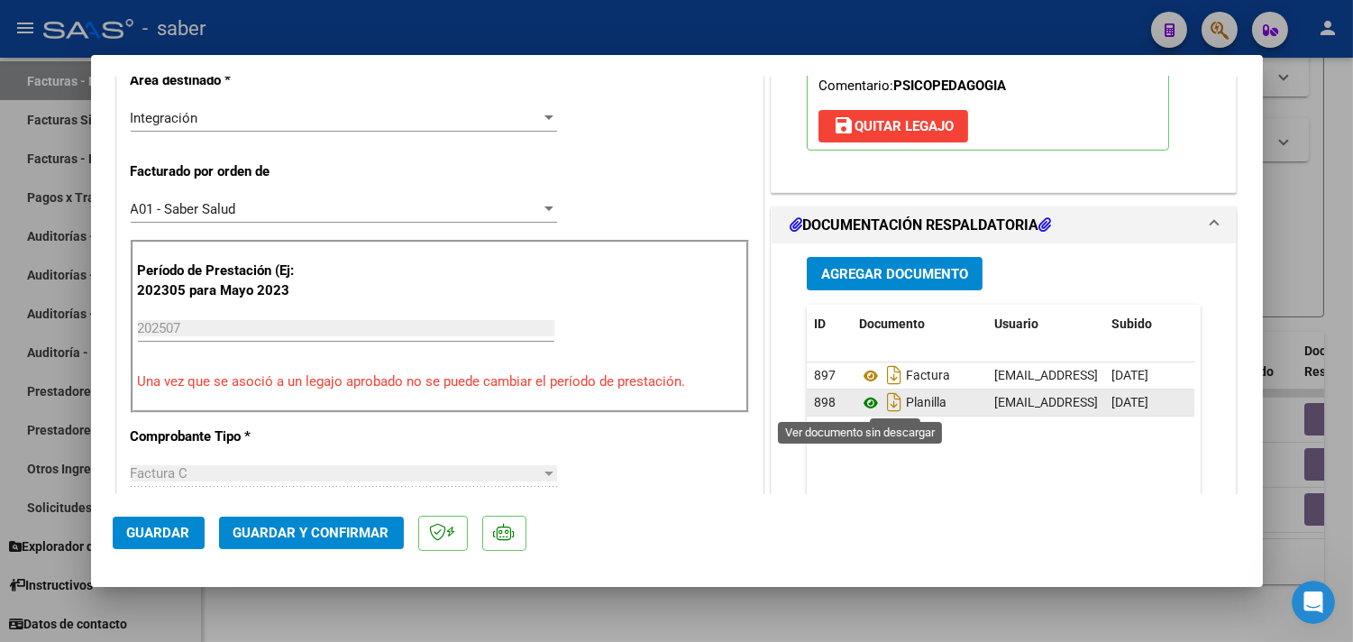
click at [861, 409] on icon at bounding box center [870, 403] width 23 height 22
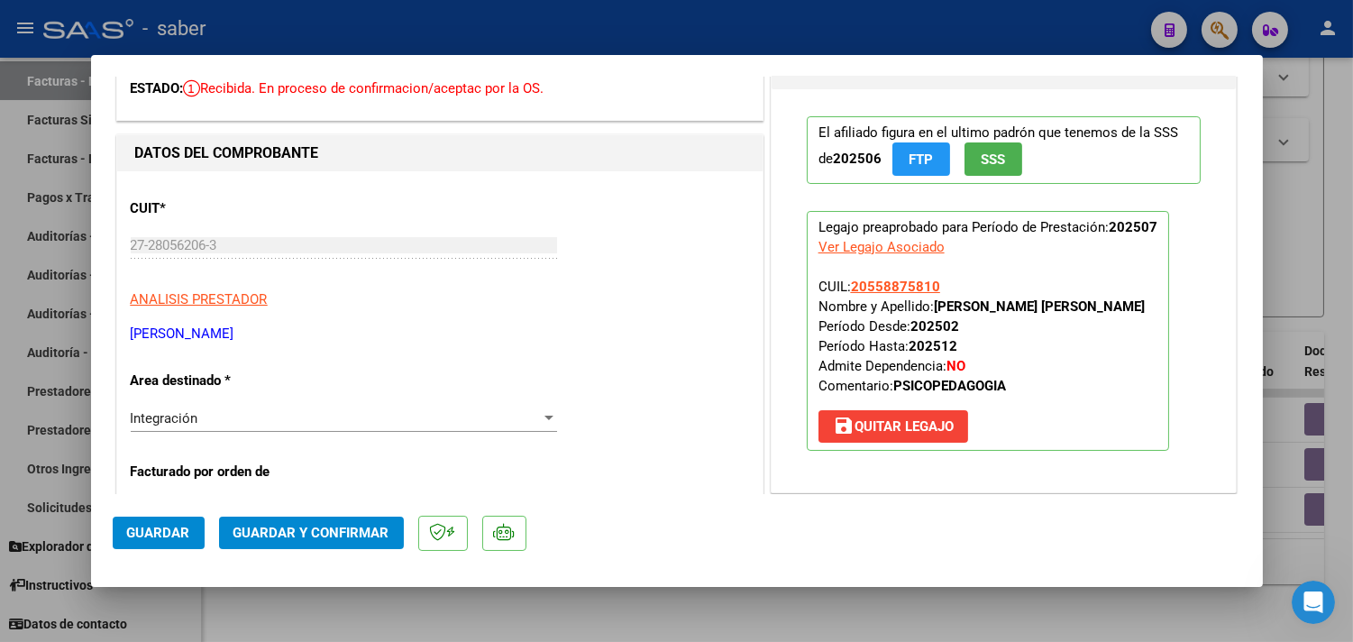
scroll to position [0, 0]
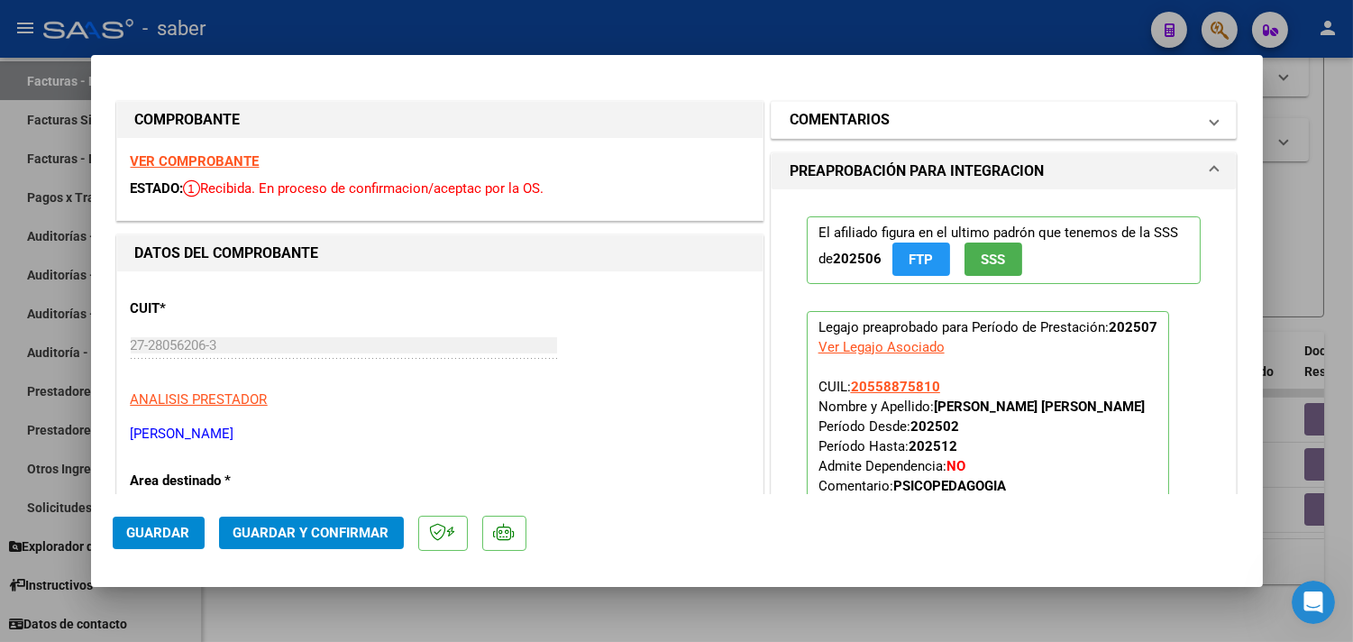
click at [883, 122] on mat-panel-title "COMENTARIOS" at bounding box center [992, 120] width 407 height 22
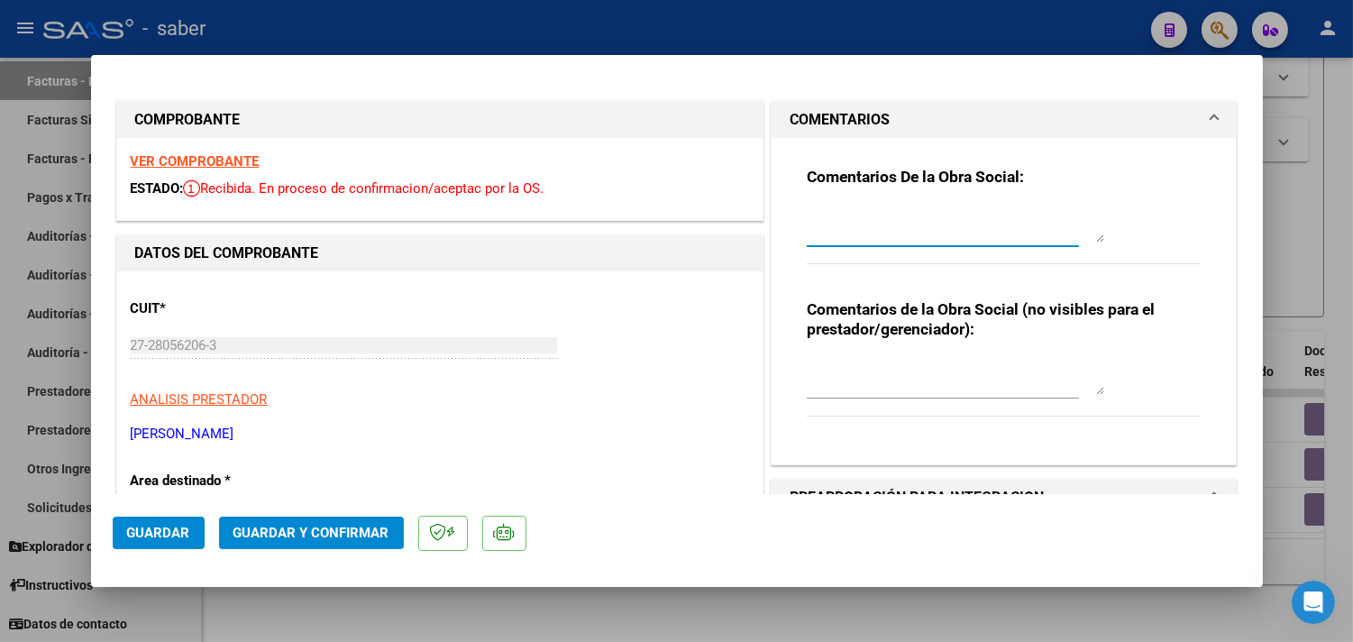
click at [881, 232] on textarea at bounding box center [954, 224] width 297 height 36
paste textarea "En documentación respaldatoria UNICAMENTE cargar planilla de asistencia y el in…"
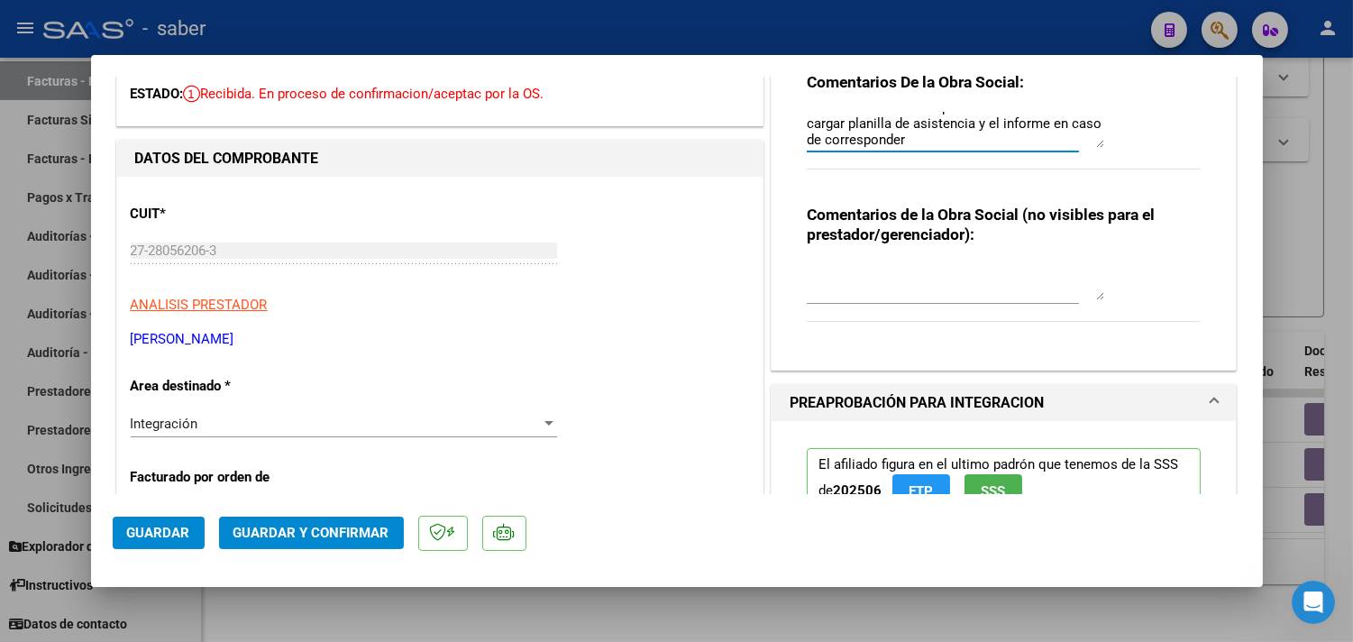
scroll to position [400, 0]
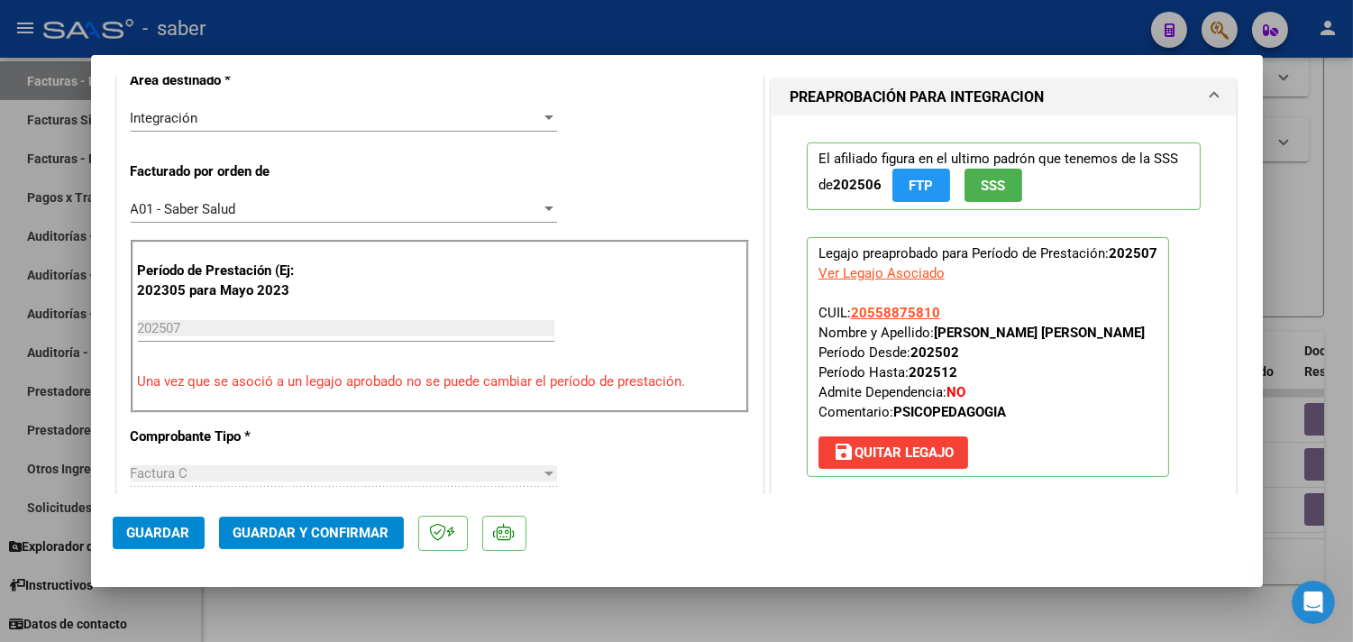
type textarea "En documentación respaldatoria UNICAMENTE cargar planilla de asistencia y el in…"
click at [166, 526] on span "Guardar" at bounding box center [158, 532] width 63 height 16
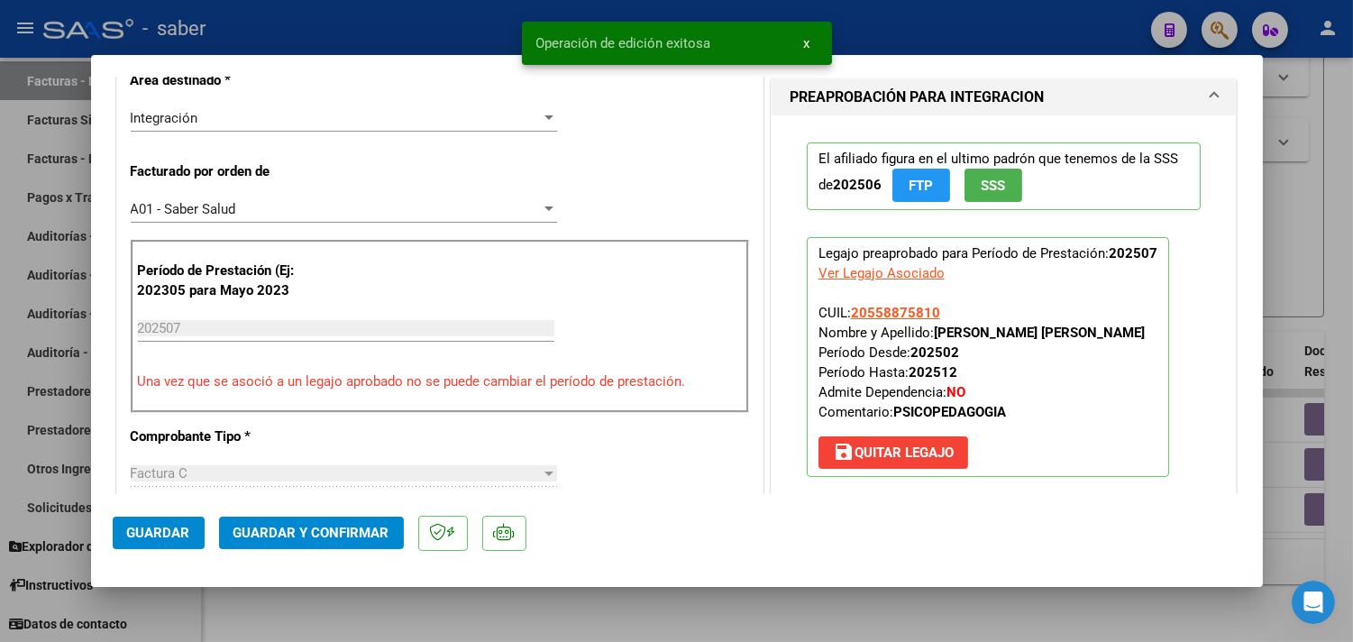
click at [302, 529] on span "Guardar y Confirmar" at bounding box center [311, 532] width 156 height 16
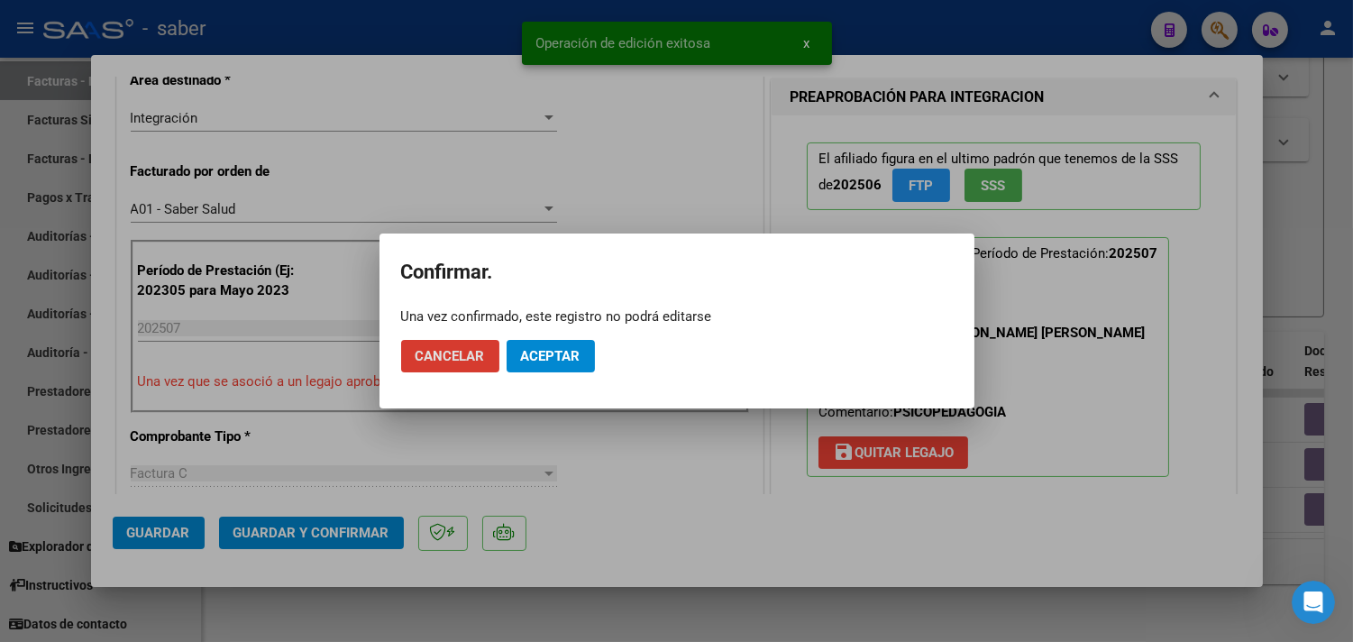
click at [564, 357] on span "Aceptar" at bounding box center [550, 356] width 59 height 16
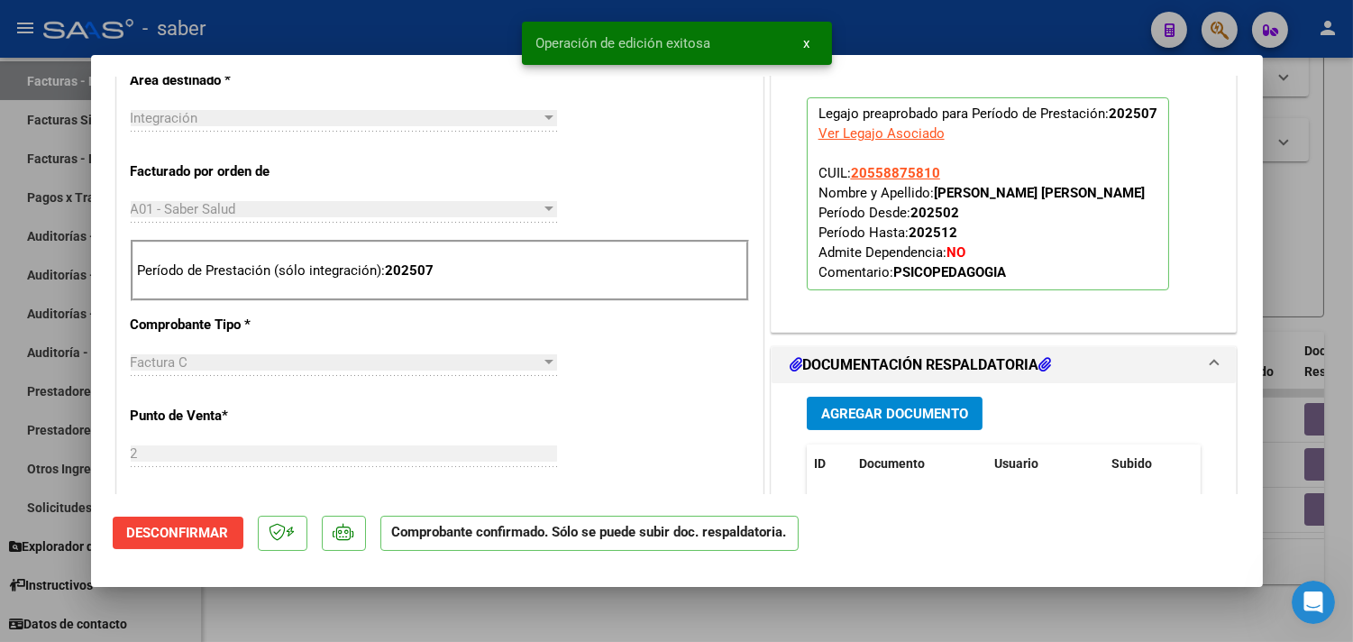
click at [1280, 199] on div at bounding box center [676, 321] width 1353 height 642
type input "$ 0,00"
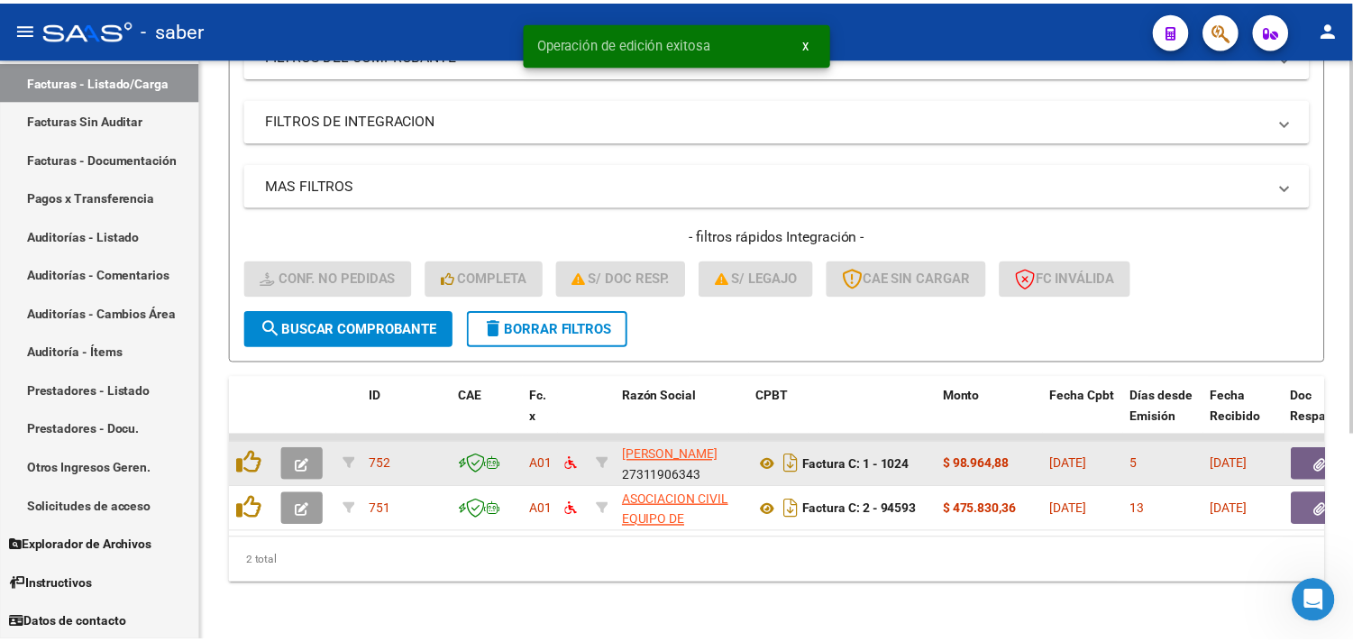
scroll to position [322, 0]
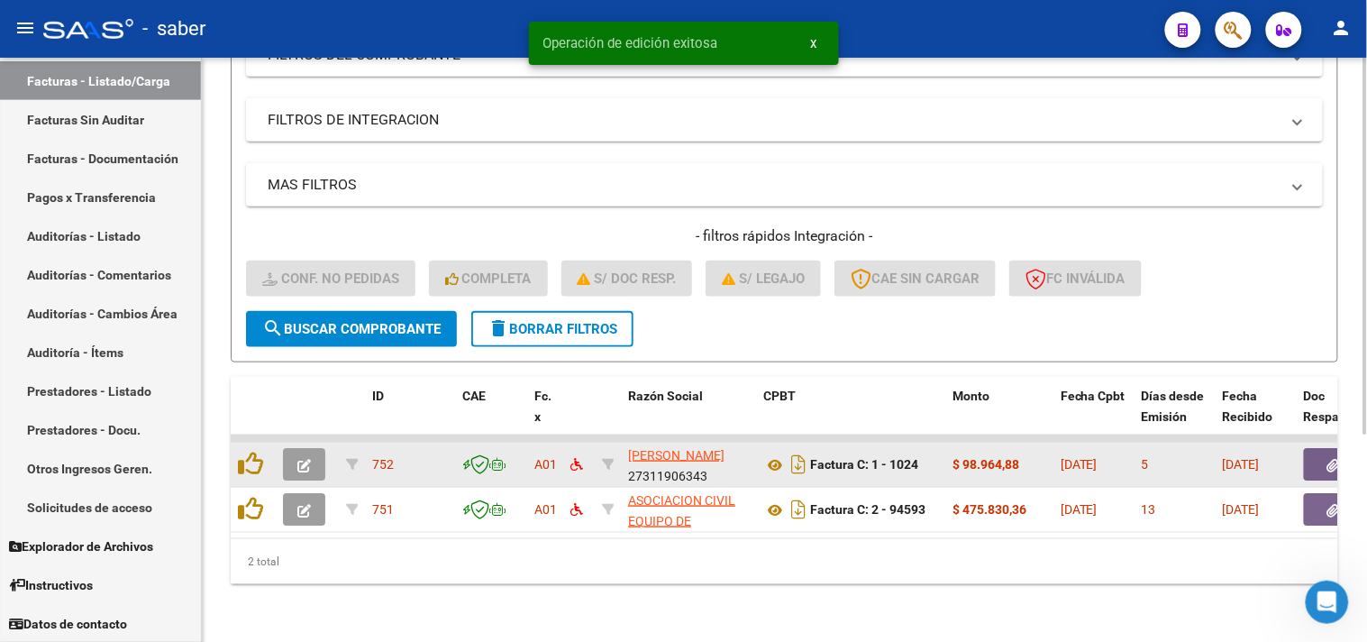
click at [307, 459] on icon "button" at bounding box center [304, 466] width 14 height 14
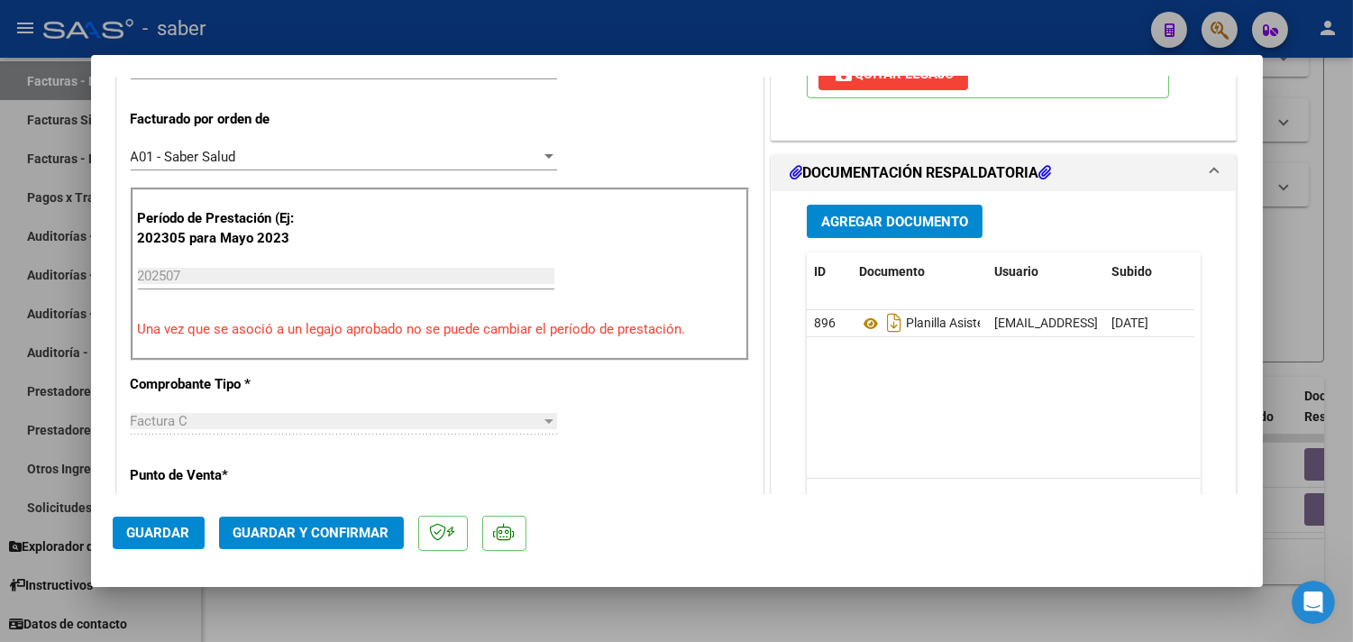
scroll to position [500, 0]
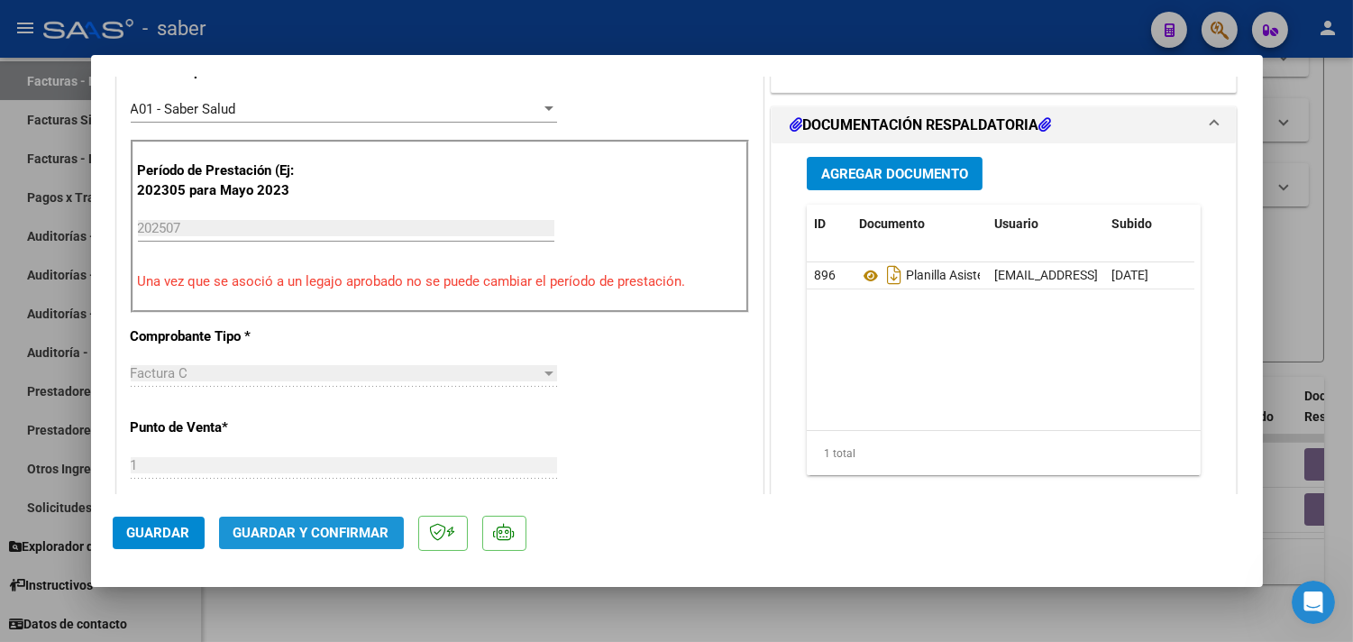
click at [326, 532] on span "Guardar y Confirmar" at bounding box center [311, 532] width 156 height 16
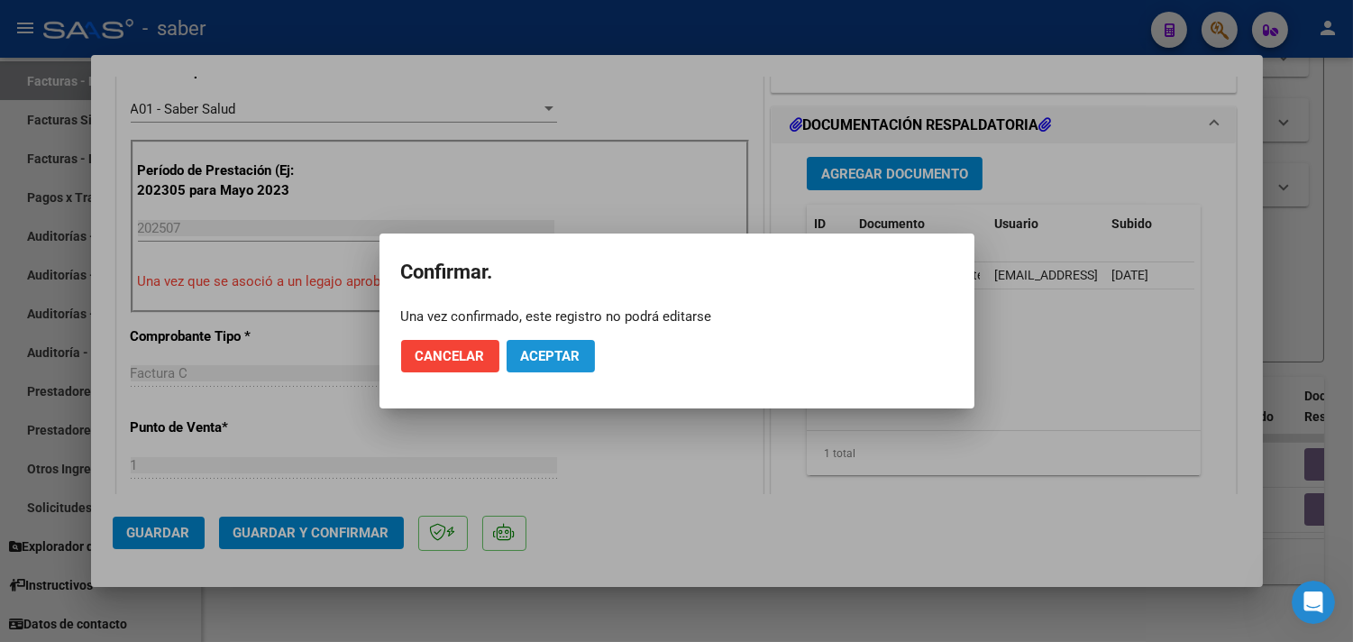
click at [563, 357] on span "Aceptar" at bounding box center [550, 356] width 59 height 16
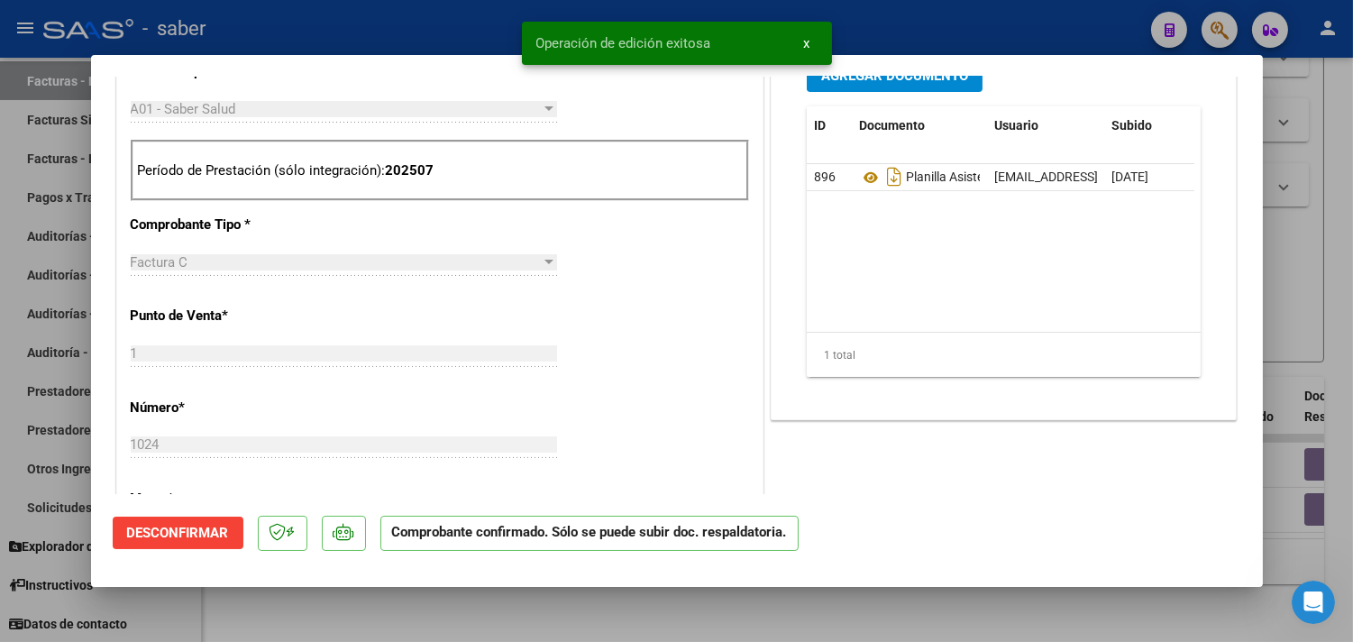
click at [1316, 289] on div at bounding box center [676, 321] width 1353 height 642
type input "$ 0,00"
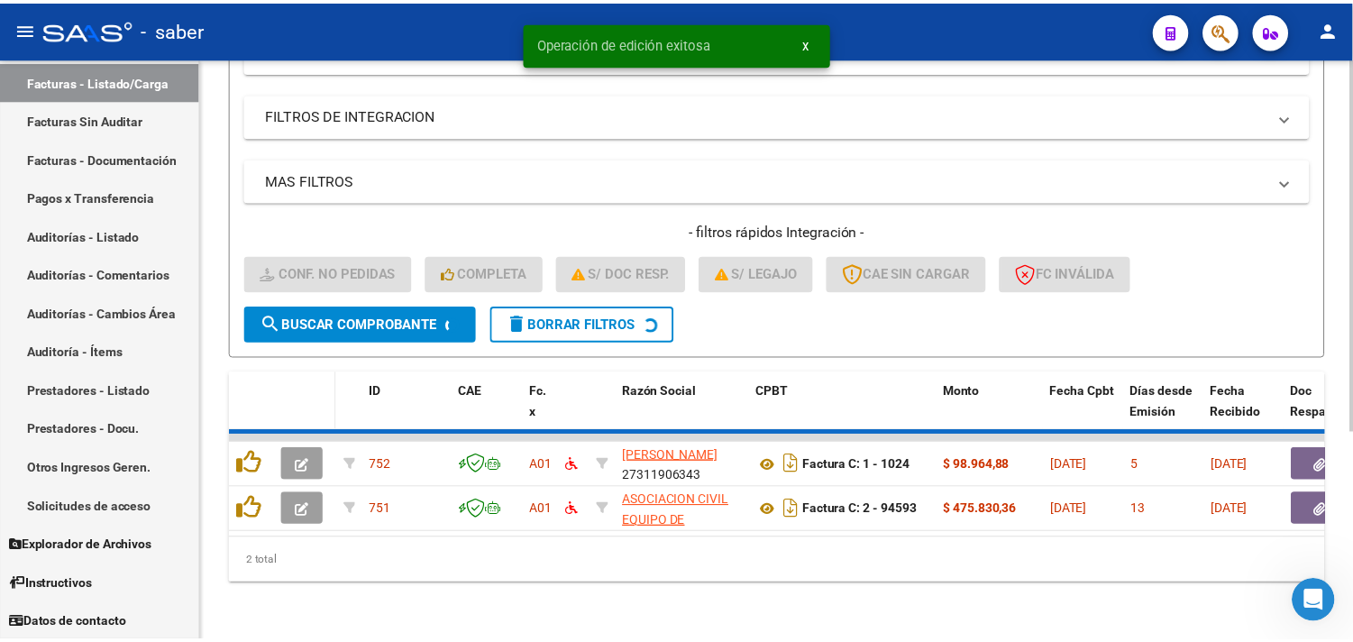
scroll to position [277, 0]
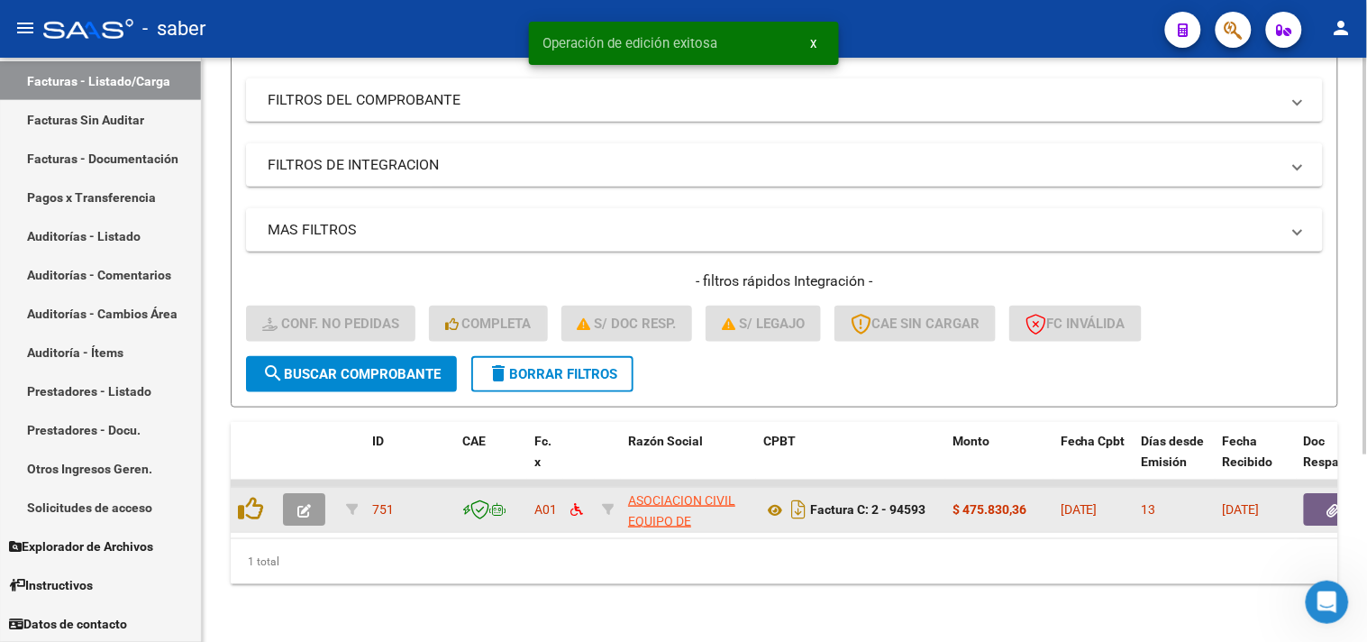
click at [293, 496] on button "button" at bounding box center [304, 509] width 42 height 32
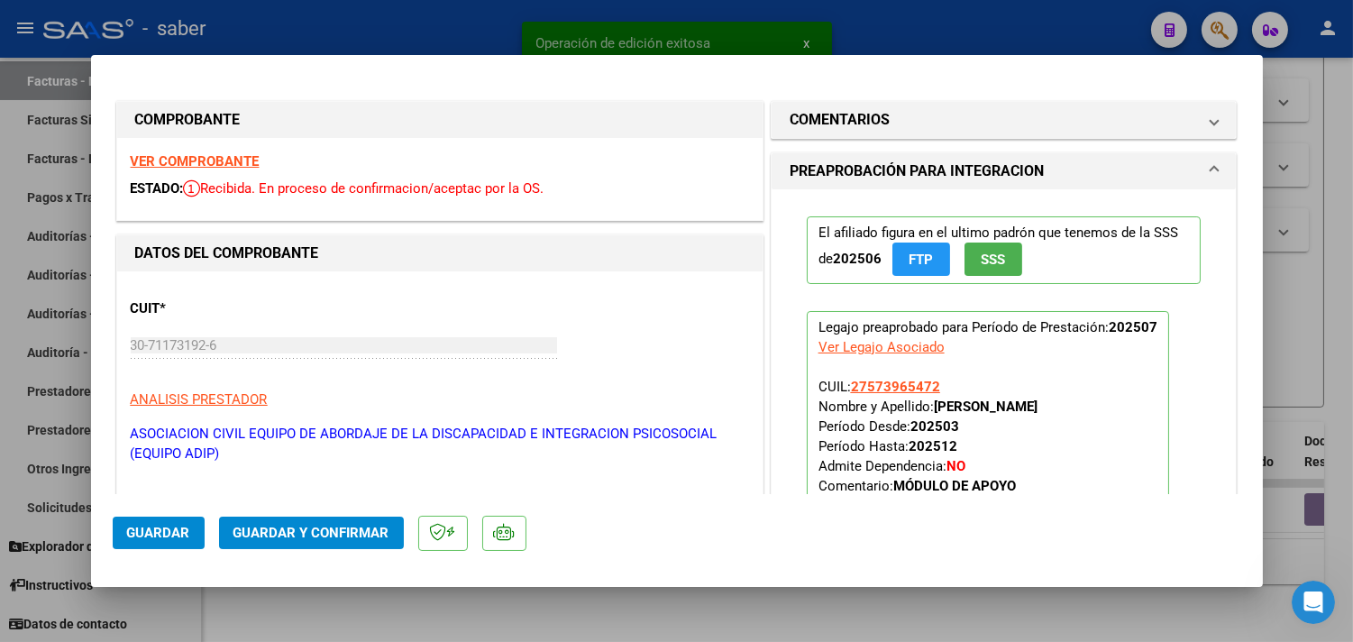
click at [229, 158] on strong "VER COMPROBANTE" at bounding box center [195, 161] width 129 height 16
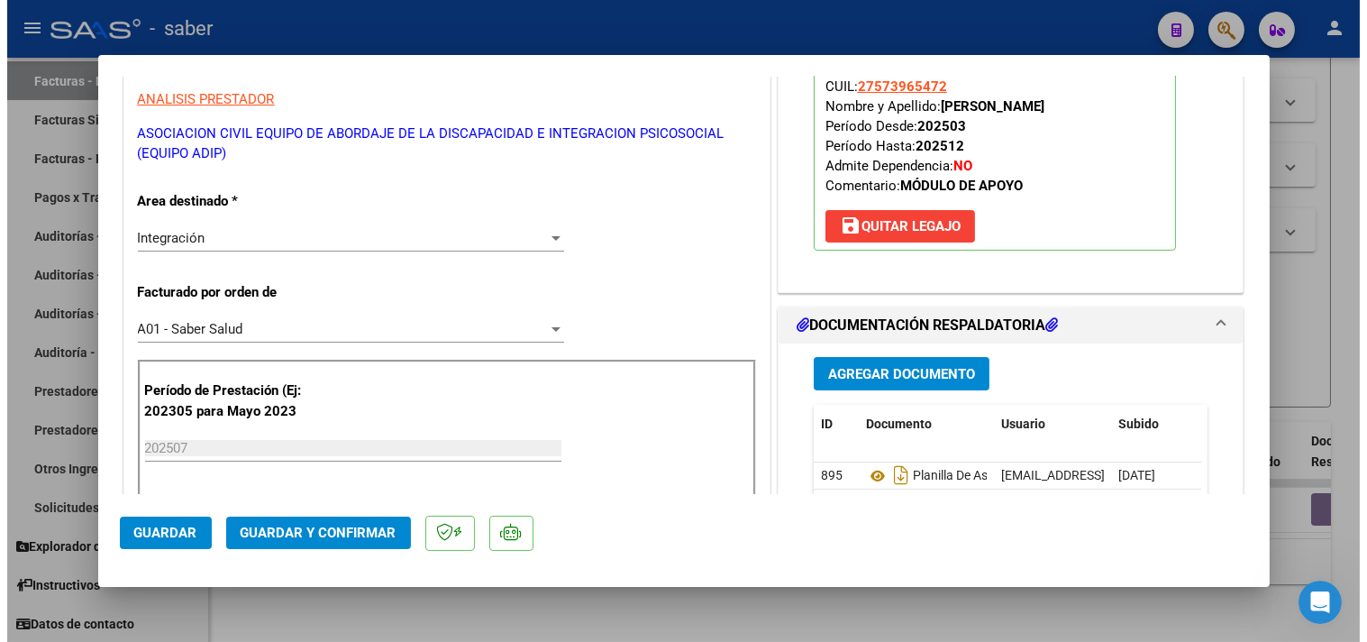
scroll to position [400, 0]
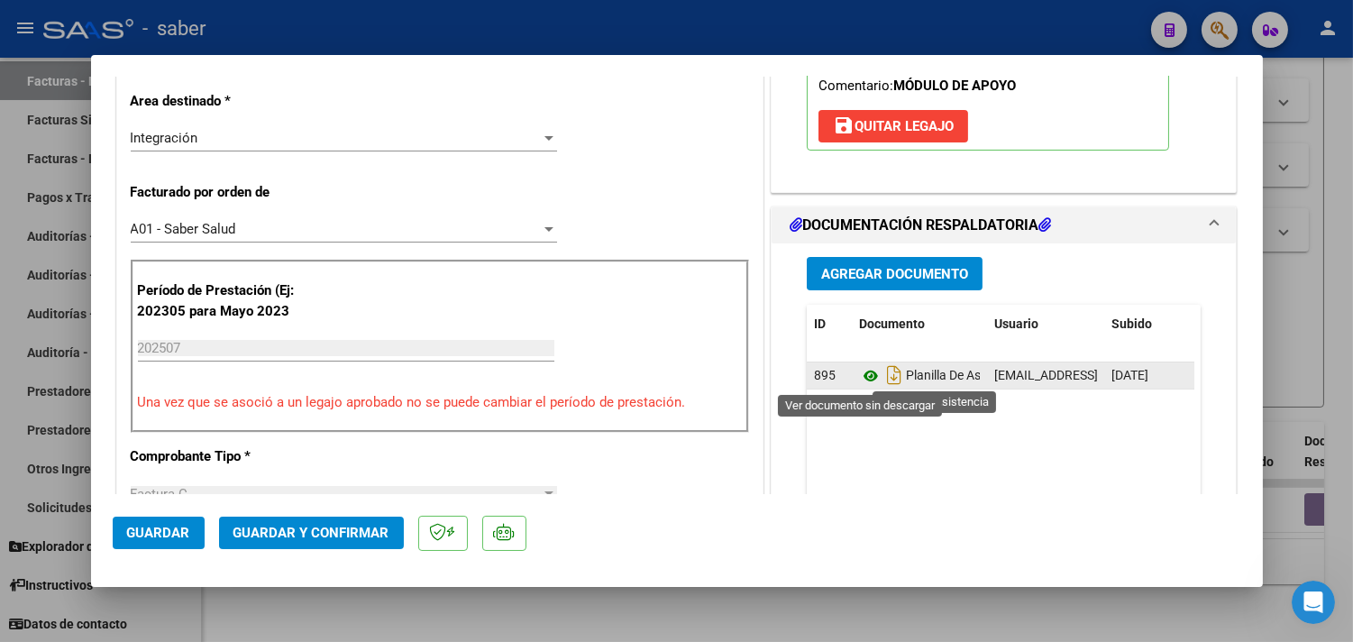
click at [859, 376] on icon at bounding box center [870, 376] width 23 height 22
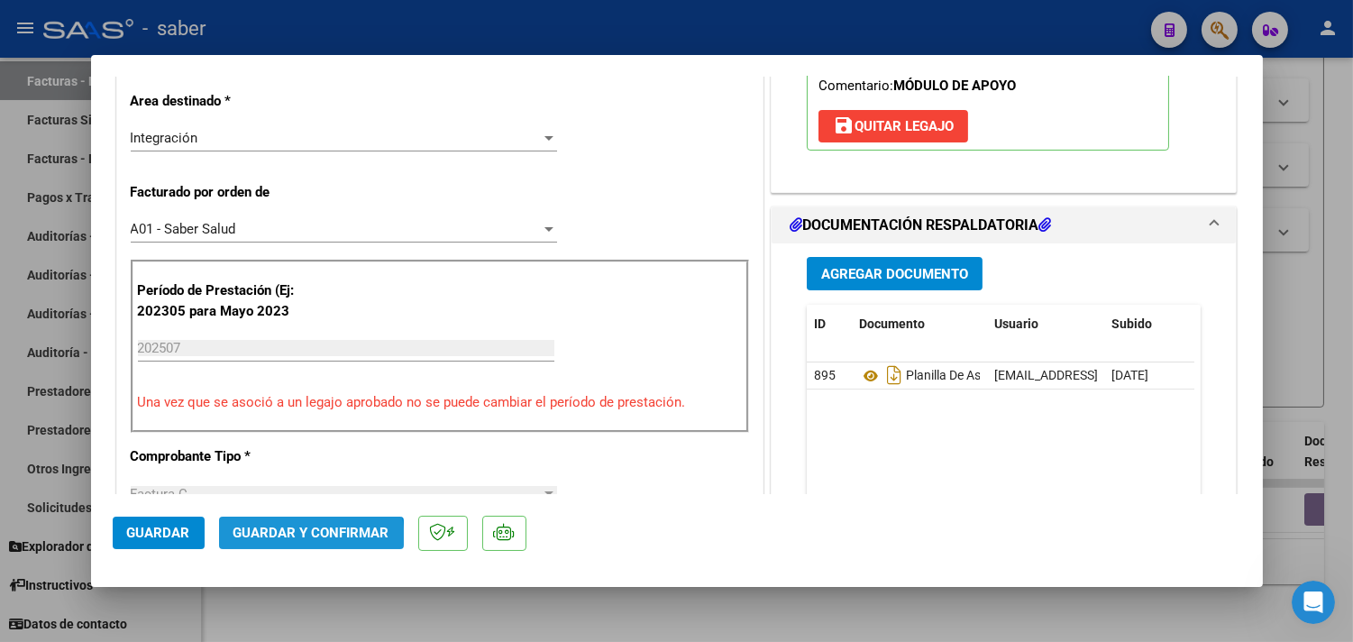
click at [305, 541] on span "Guardar y Confirmar" at bounding box center [311, 532] width 156 height 16
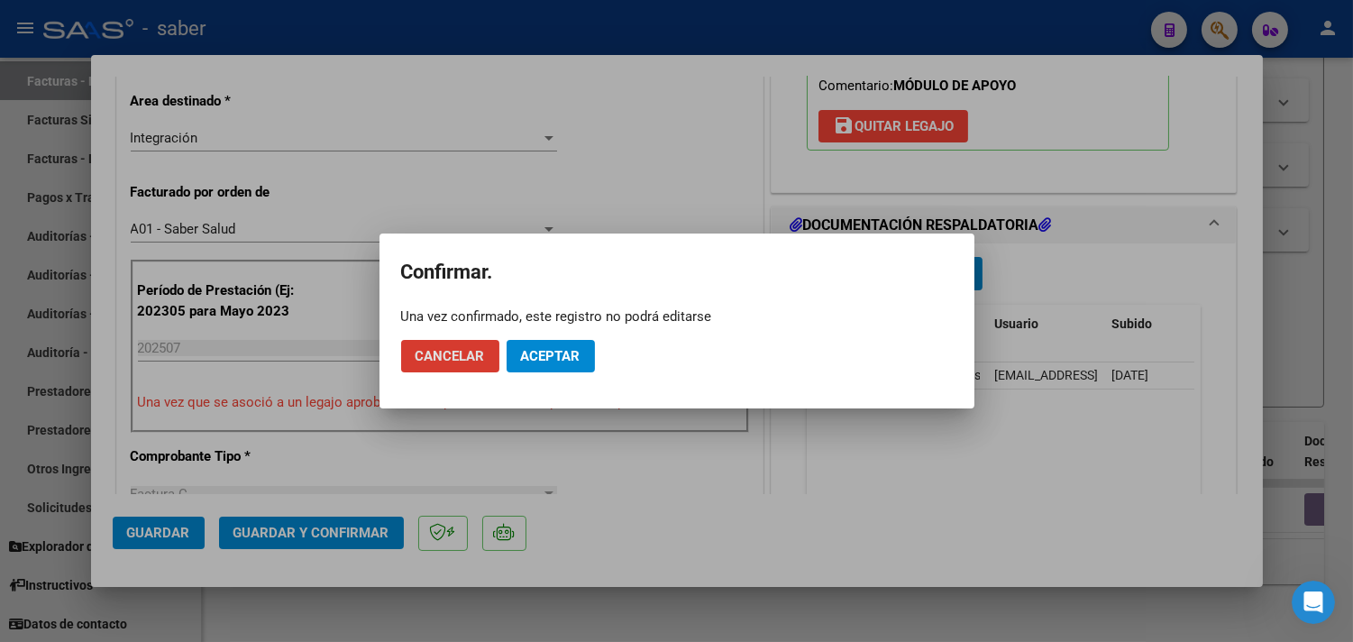
click at [570, 343] on button "Aceptar" at bounding box center [550, 356] width 88 height 32
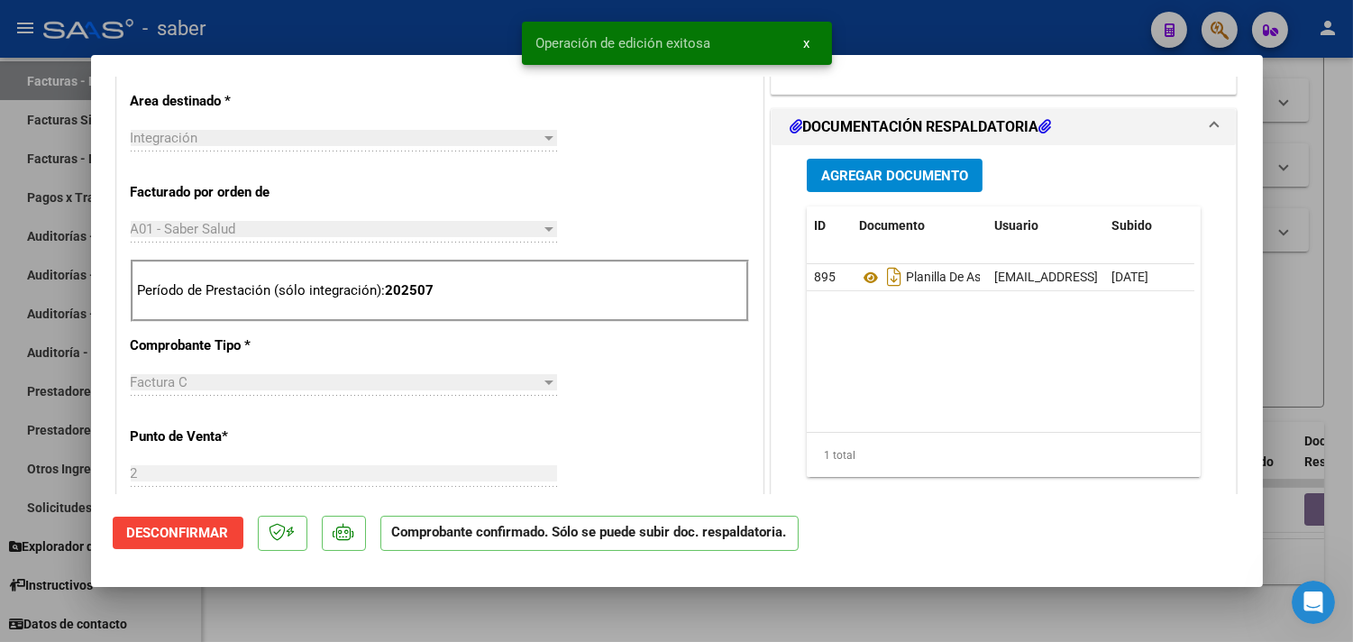
click at [1298, 288] on div at bounding box center [676, 321] width 1353 height 642
type input "$ 0,00"
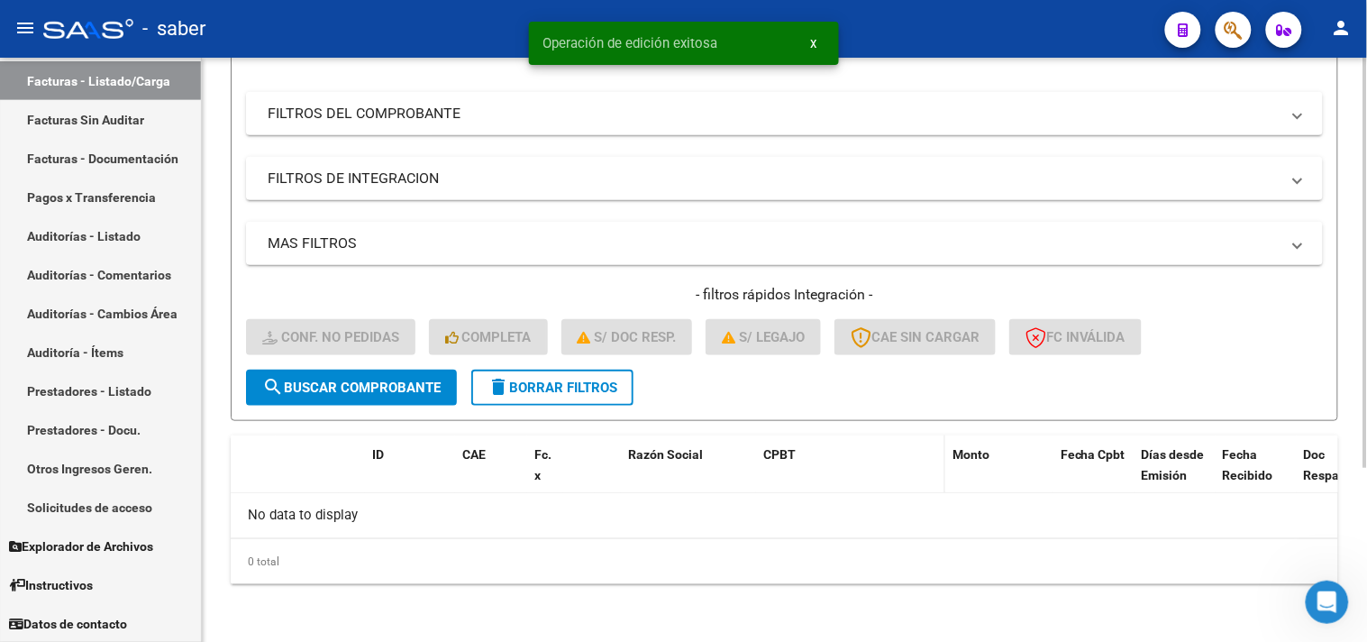
scroll to position [248, 0]
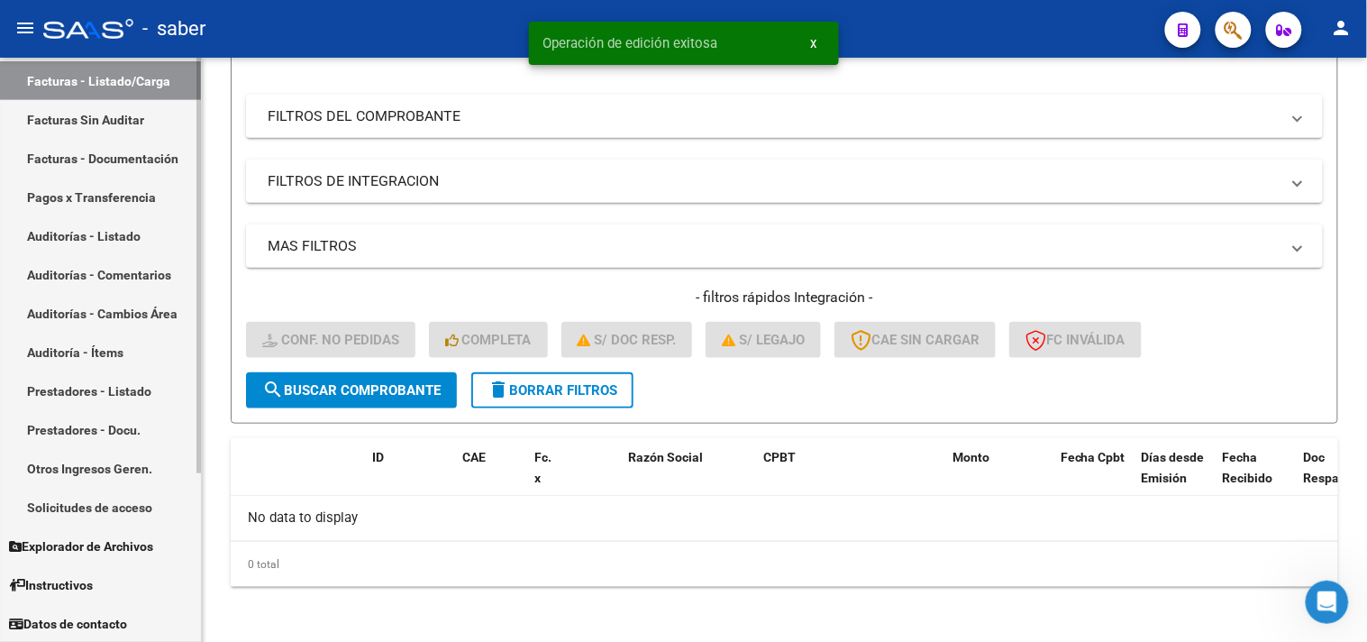
click at [97, 83] on link "Facturas - Listado/Carga" at bounding box center [100, 80] width 201 height 39
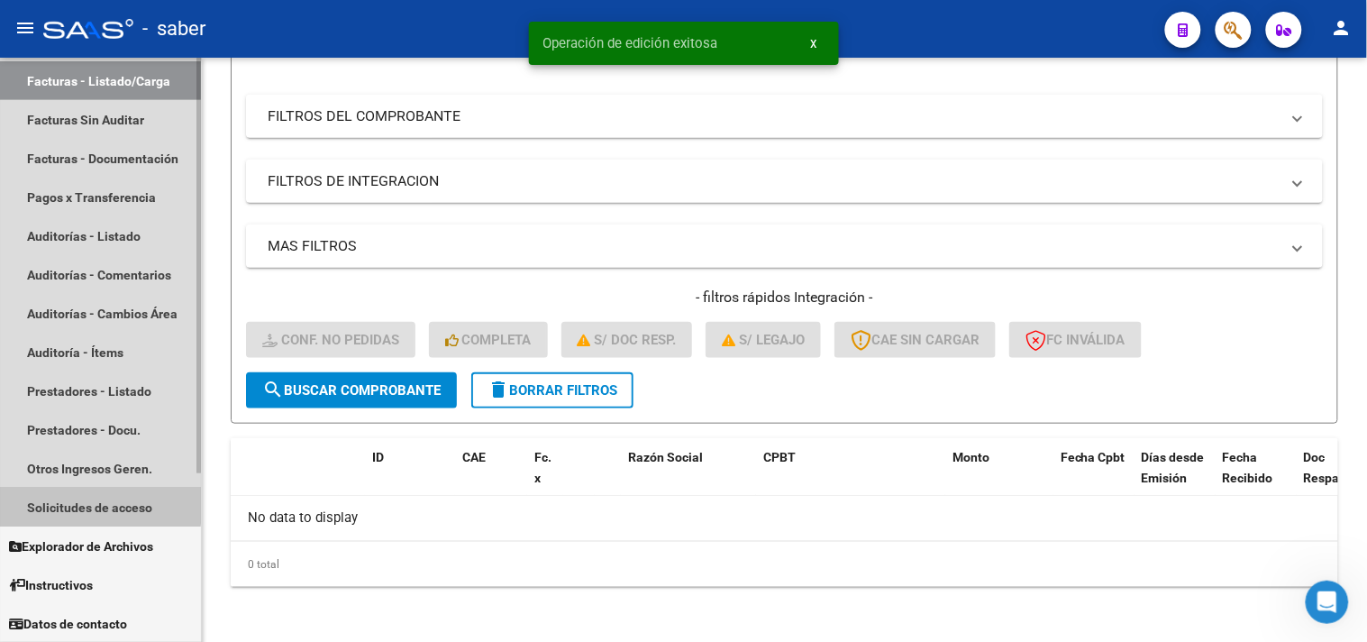
click at [99, 500] on link "Solicitudes de acceso" at bounding box center [100, 506] width 201 height 39
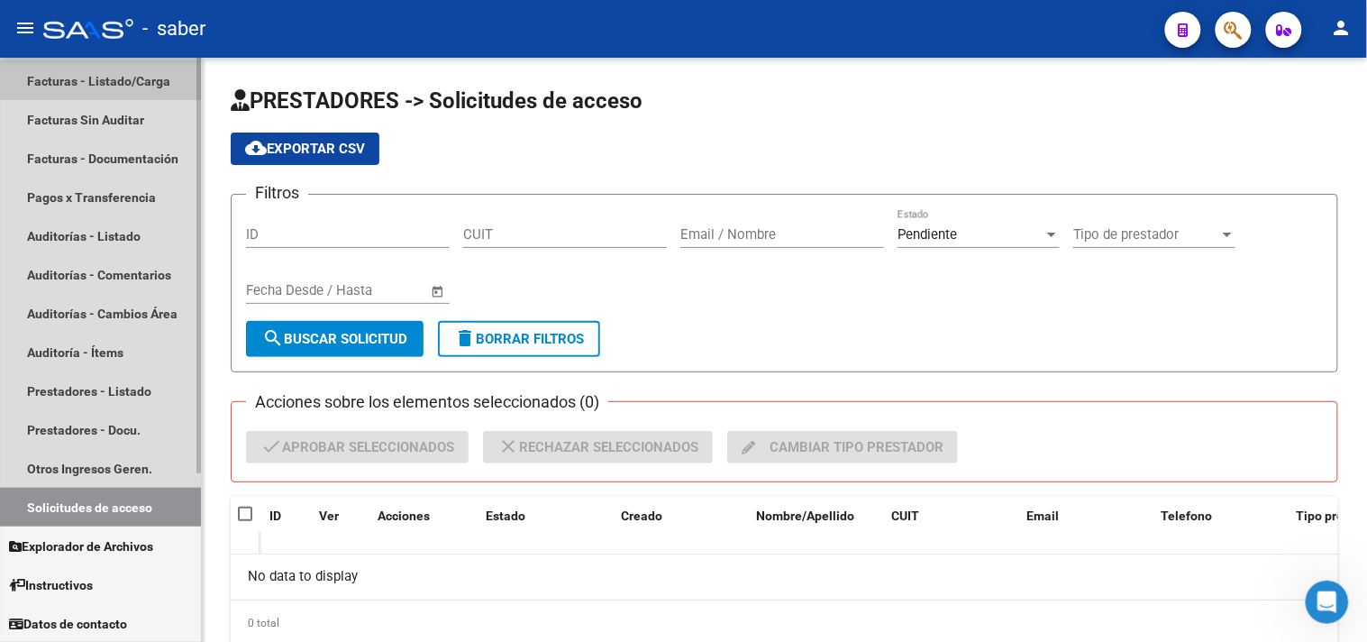
click at [119, 70] on link "Facturas - Listado/Carga" at bounding box center [100, 80] width 201 height 39
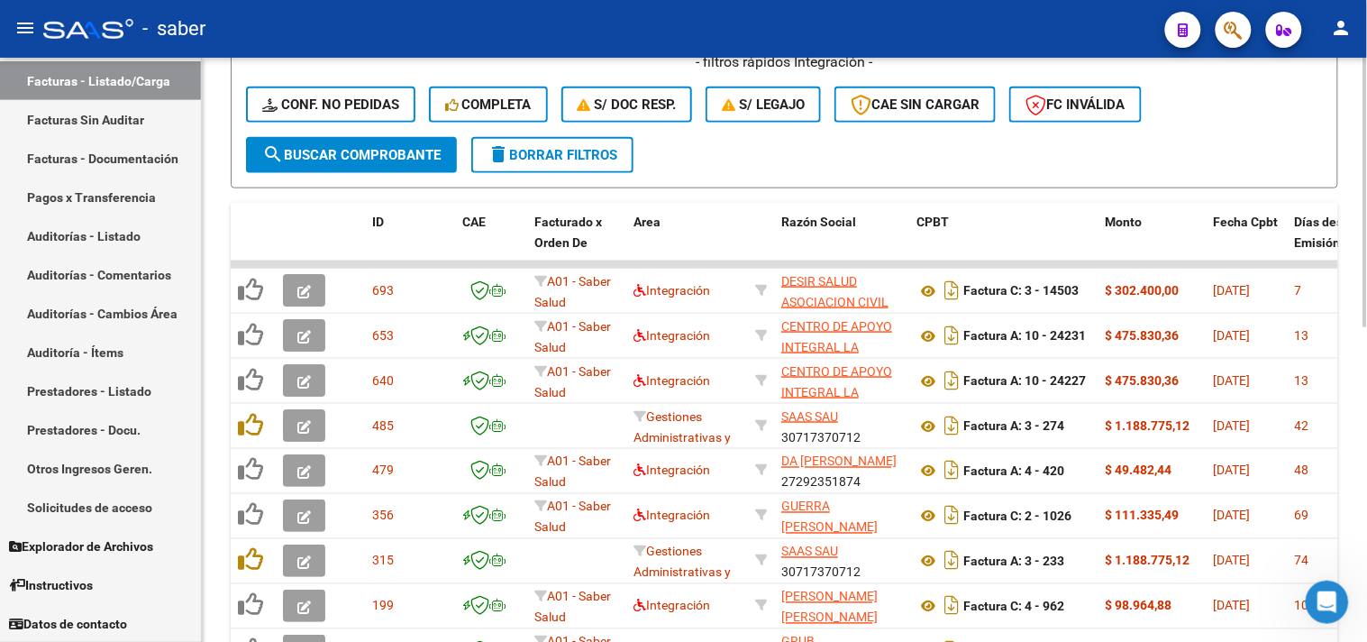
scroll to position [507, 0]
